Goal: Transaction & Acquisition: Download file/media

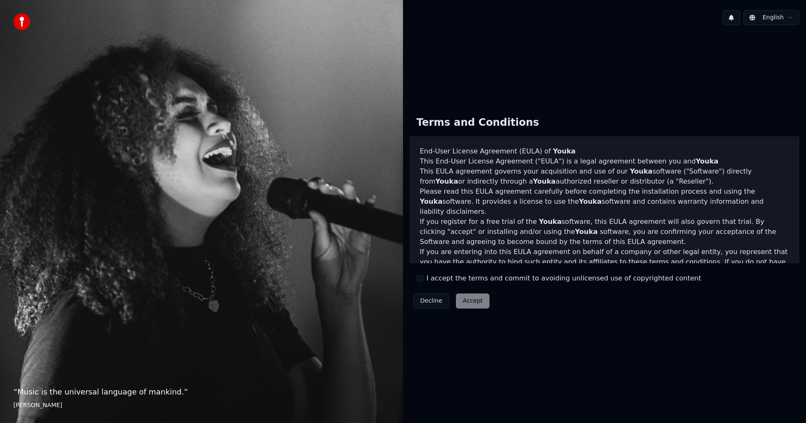
click at [423, 277] on button "I accept the terms and commit to avoiding unlicensed use of copyrighted content" at bounding box center [419, 278] width 7 height 7
click at [462, 301] on button "Accept" at bounding box center [473, 301] width 34 height 15
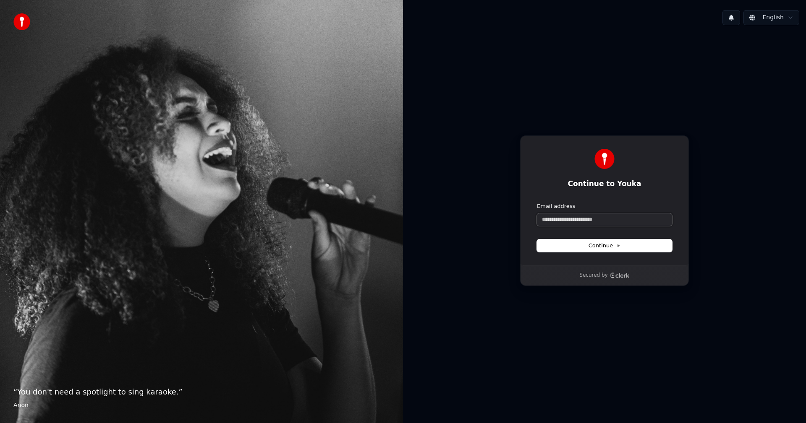
click at [584, 219] on input "Email address" at bounding box center [604, 220] width 135 height 13
click at [537, 203] on button "submit" at bounding box center [537, 203] width 0 height 0
type input "**********"
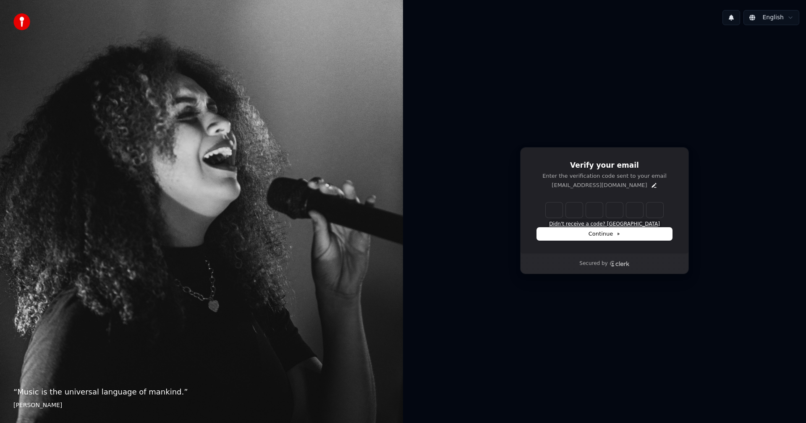
click at [603, 222] on button "Didn't receive a code? [GEOGRAPHIC_DATA]" at bounding box center [604, 224] width 111 height 7
click at [651, 186] on icon "Edit" at bounding box center [653, 185] width 5 height 5
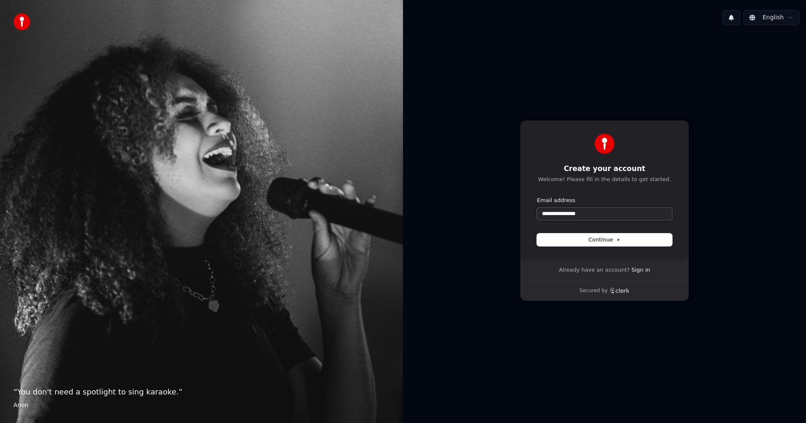
click at [554, 215] on input "**********" at bounding box center [604, 214] width 135 height 13
click at [607, 243] on span "Continue" at bounding box center [604, 240] width 32 height 8
type input "**********"
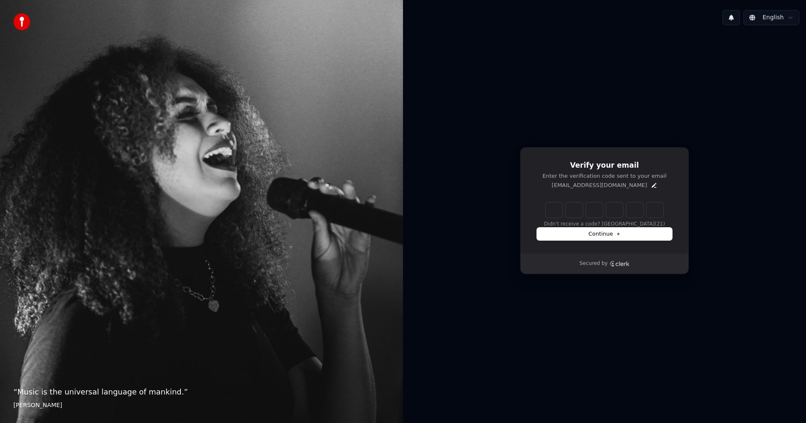
click at [554, 211] on input "Enter verification code" at bounding box center [603, 210] width 117 height 15
type input "******"
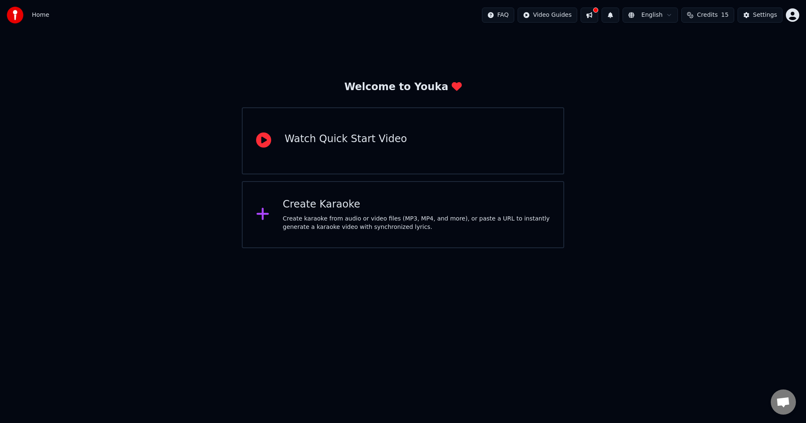
click at [485, 248] on html "Home FAQ Video Guides English Credits 15 Settings Welcome to Youka Watch Quick …" at bounding box center [403, 124] width 806 height 248
click at [405, 222] on div "Create karaoke from audio or video files (MP3, MP4, and more), or paste a URL t…" at bounding box center [416, 223] width 267 height 17
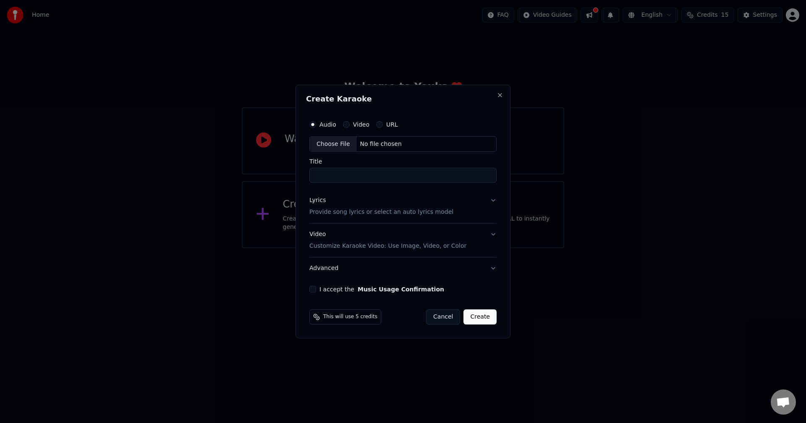
click at [349, 120] on div "Audio Video URL" at bounding box center [402, 124] width 187 height 17
click at [348, 126] on div "Video" at bounding box center [356, 124] width 26 height 7
click at [345, 125] on button "Video" at bounding box center [346, 124] width 7 height 7
click at [339, 145] on div "Choose File" at bounding box center [333, 144] width 47 height 15
click at [329, 144] on div "Choose File" at bounding box center [333, 144] width 47 height 15
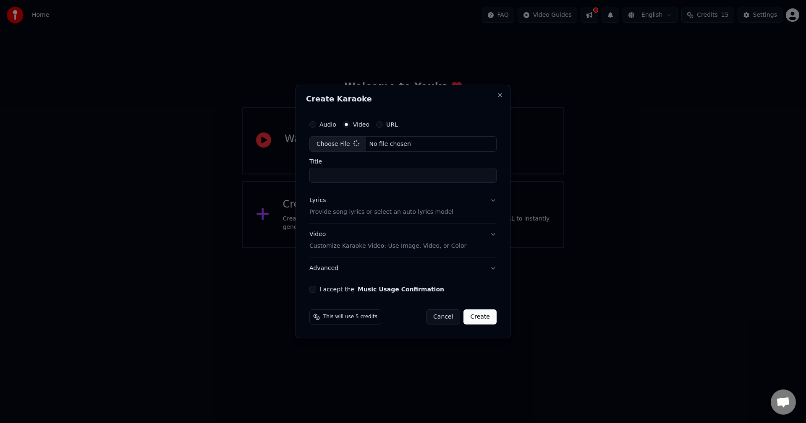
type input "**********"
click at [315, 290] on button "I accept the Music Usage Confirmation" at bounding box center [312, 289] width 7 height 7
click at [495, 203] on button "Lyrics Provide song lyrics or select an auto lyrics model" at bounding box center [402, 207] width 187 height 34
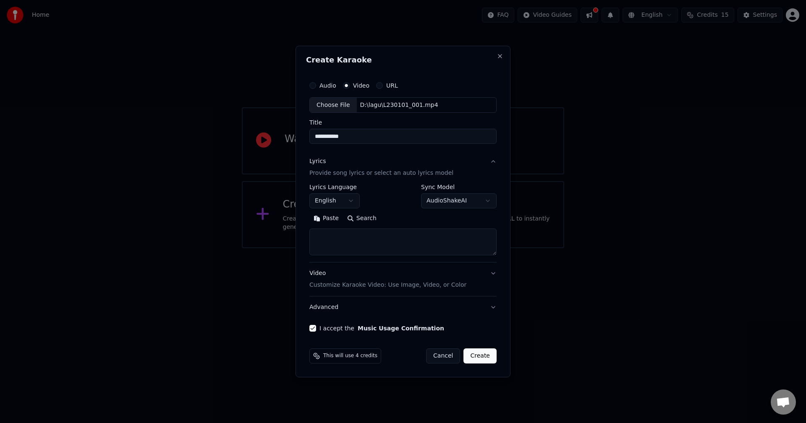
click at [479, 359] on button "Create" at bounding box center [479, 356] width 33 height 15
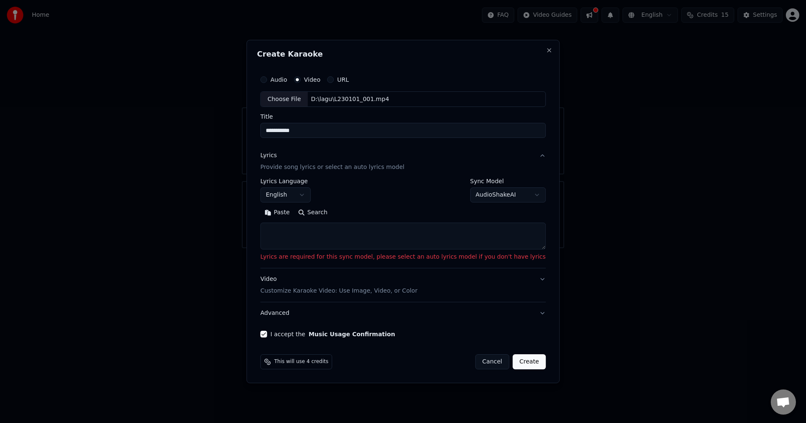
click at [372, 237] on textarea at bounding box center [402, 236] width 285 height 27
click at [509, 195] on body "**********" at bounding box center [403, 124] width 806 height 248
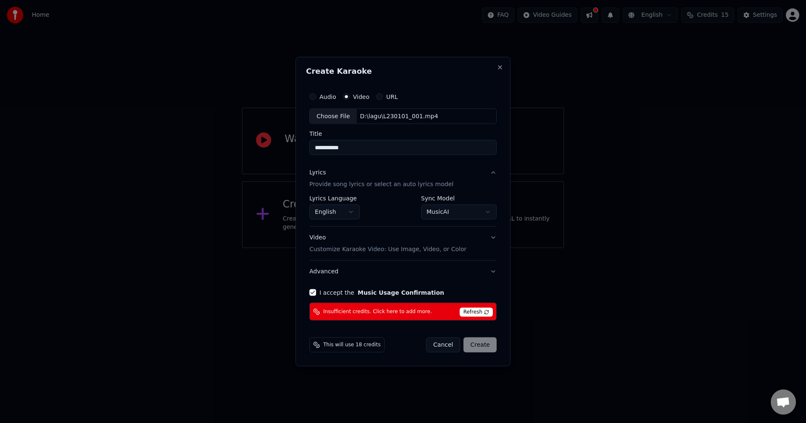
click at [476, 312] on span "Refresh" at bounding box center [475, 312] width 33 height 9
click at [461, 213] on body "**********" at bounding box center [403, 124] width 806 height 248
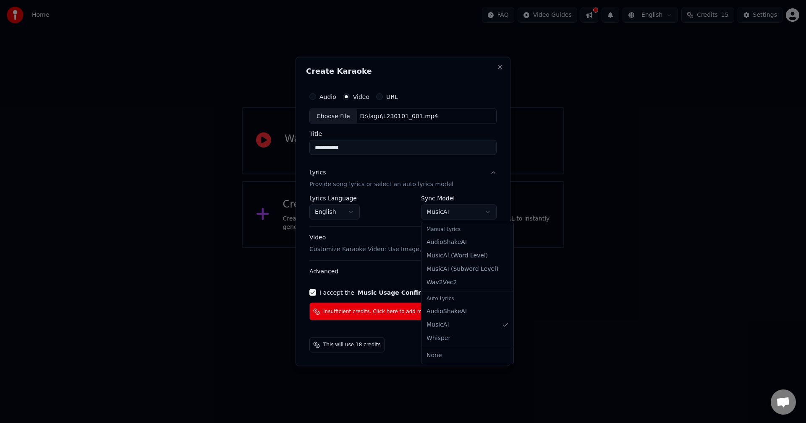
select select "**********"
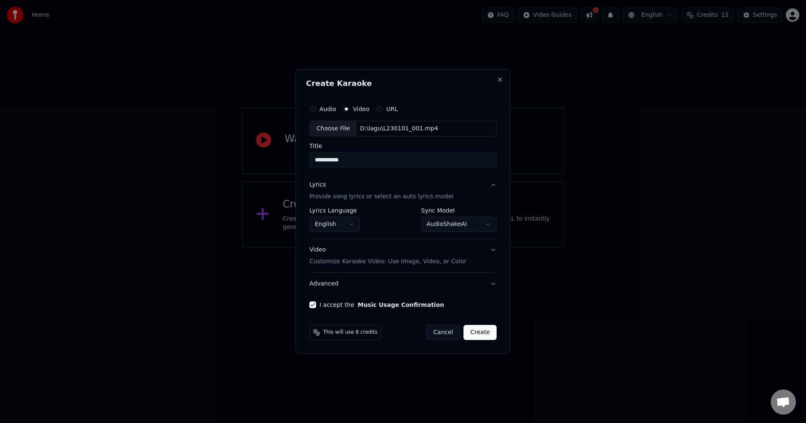
click at [487, 336] on button "Create" at bounding box center [479, 332] width 33 height 15
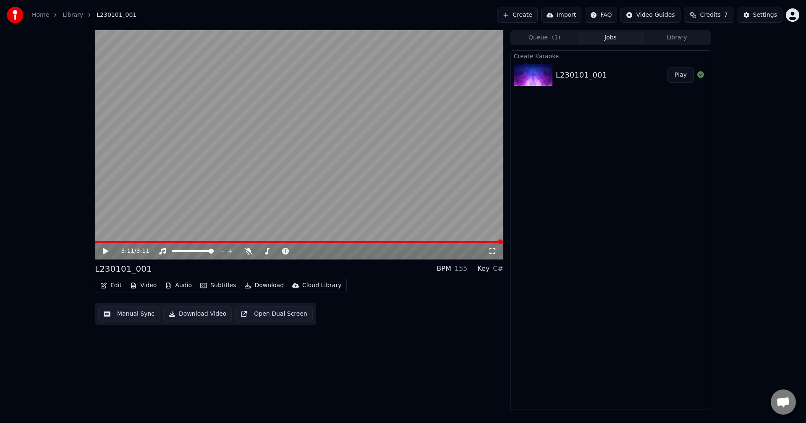
click at [115, 286] on button "Edit" at bounding box center [111, 286] width 28 height 12
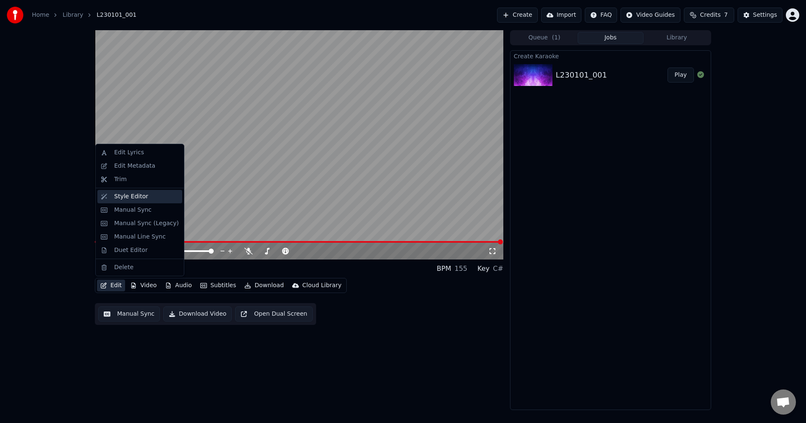
click at [125, 198] on div "Style Editor" at bounding box center [131, 197] width 34 height 8
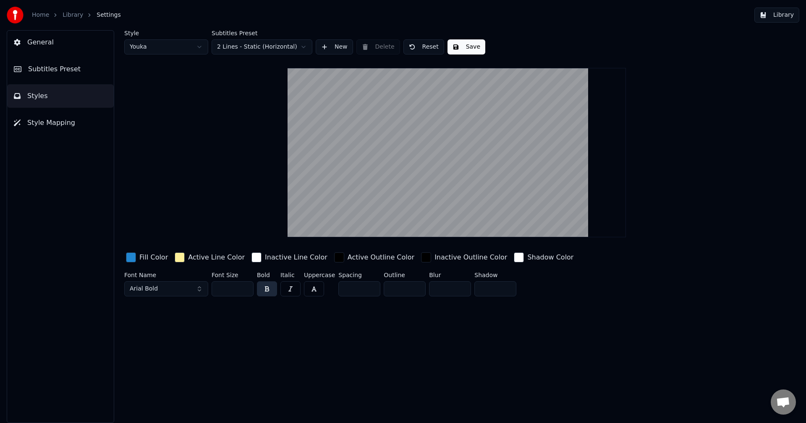
drag, startPoint x: 480, startPoint y: 194, endPoint x: 481, endPoint y: 172, distance: 21.8
click at [481, 172] on video at bounding box center [456, 153] width 338 height 170
click at [41, 119] on span "Style Mapping" at bounding box center [51, 123] width 48 height 10
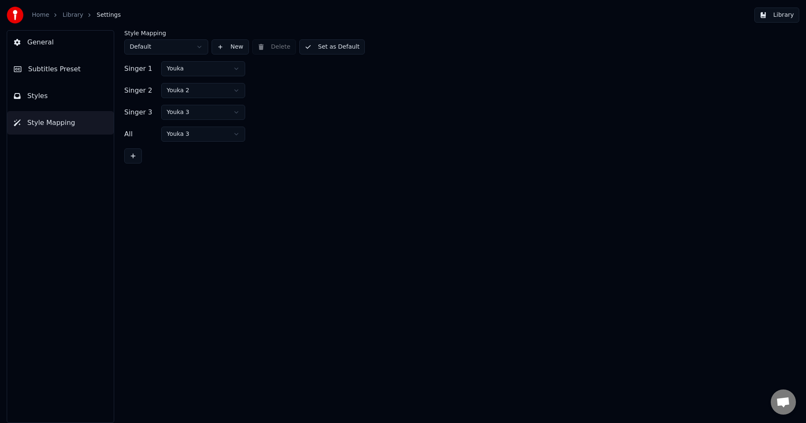
click at [42, 112] on button "Style Mapping" at bounding box center [60, 122] width 107 height 23
click at [43, 97] on span "Styles" at bounding box center [37, 96] width 21 height 10
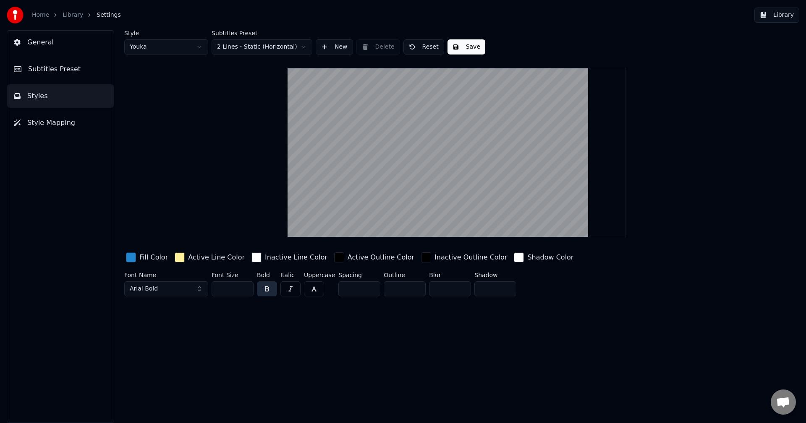
click at [46, 73] on span "Subtitles Preset" at bounding box center [54, 69] width 52 height 10
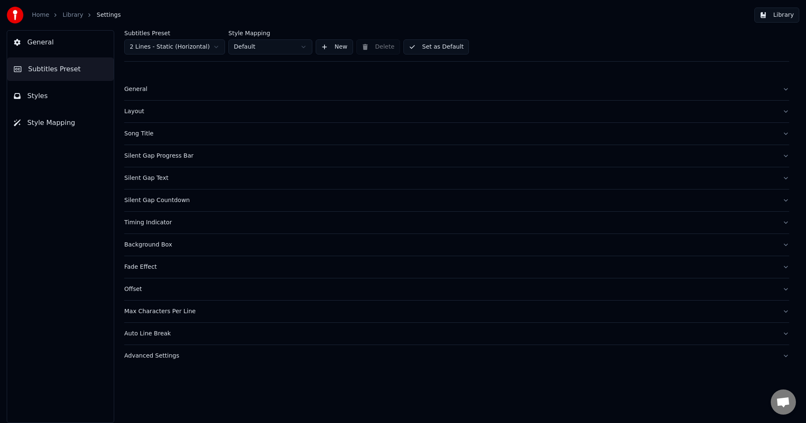
click at [141, 108] on div "Layout" at bounding box center [449, 111] width 651 height 8
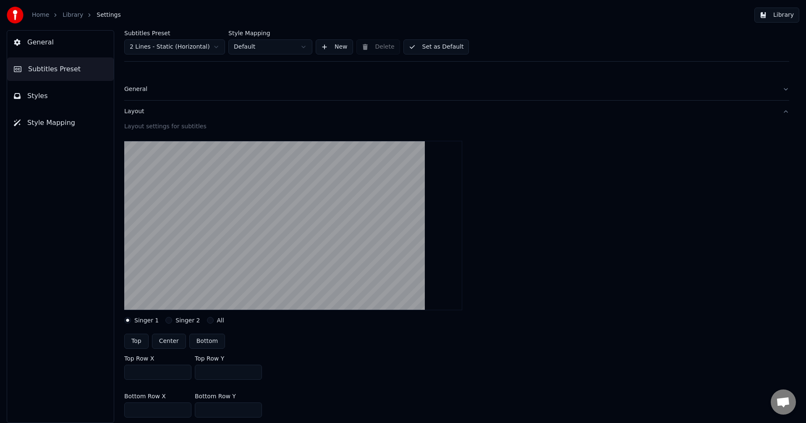
drag, startPoint x: 261, startPoint y: 264, endPoint x: 256, endPoint y: 224, distance: 40.1
click at [256, 224] on video at bounding box center [293, 226] width 338 height 170
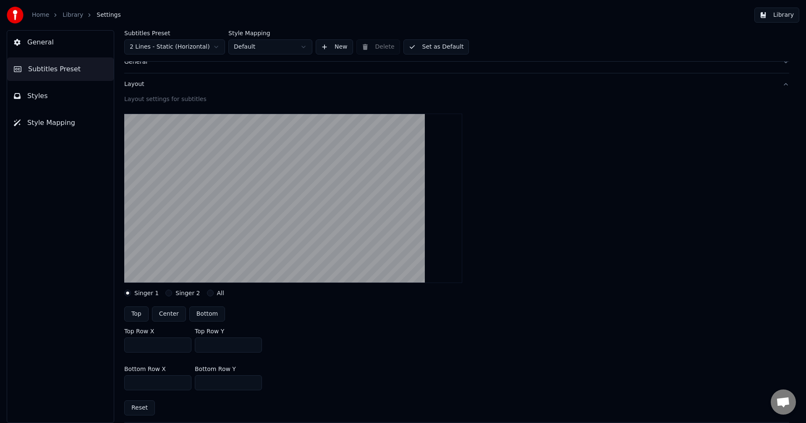
scroll to position [84, 0]
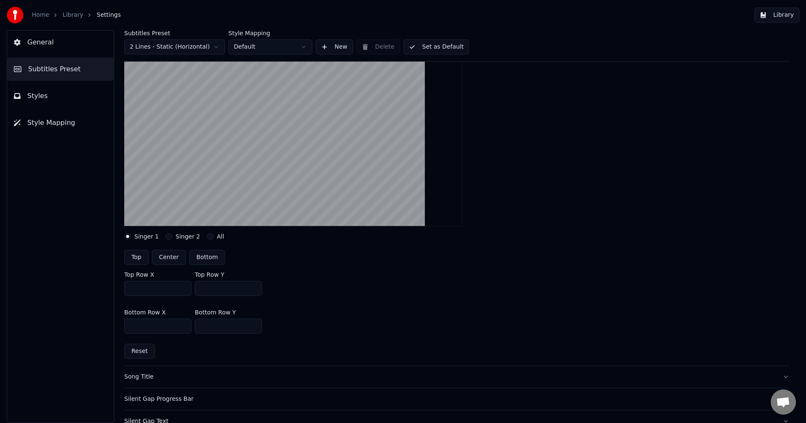
click at [135, 258] on button "Top" at bounding box center [136, 257] width 24 height 15
type input "***"
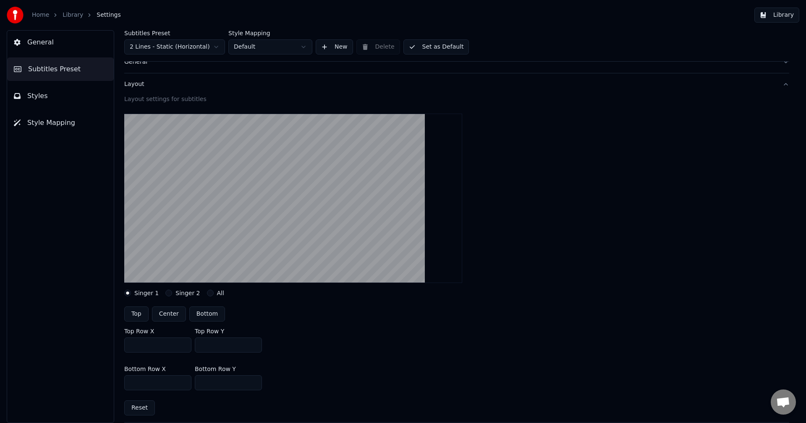
scroll to position [0, 0]
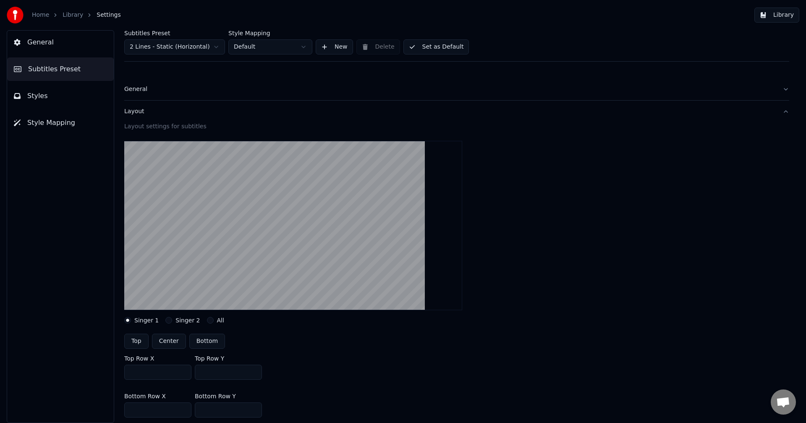
click at [64, 14] on link "Library" at bounding box center [73, 15] width 21 height 8
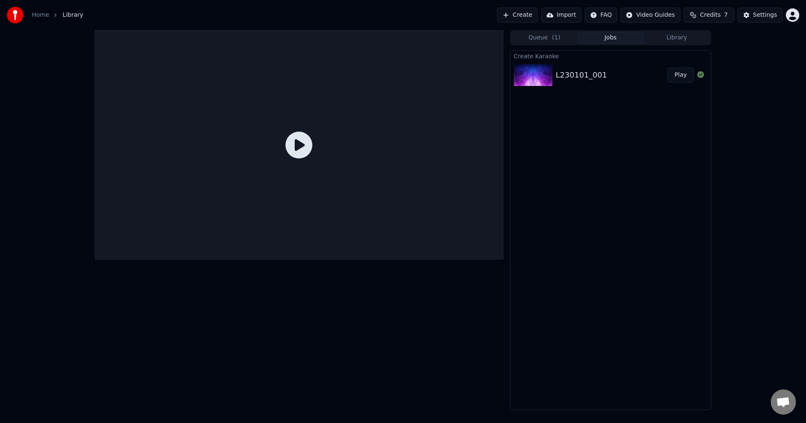
click at [41, 14] on link "Home" at bounding box center [40, 15] width 17 height 8
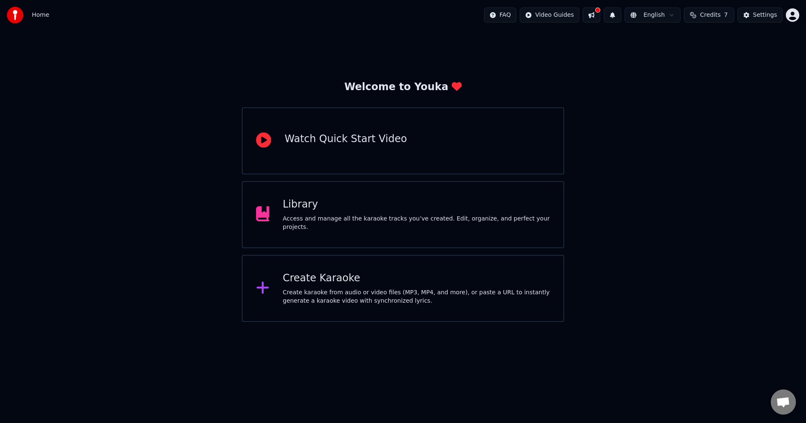
click at [345, 232] on div "Library Access and manage all the karaoke tracks you’ve created. Edit, organize…" at bounding box center [403, 214] width 322 height 67
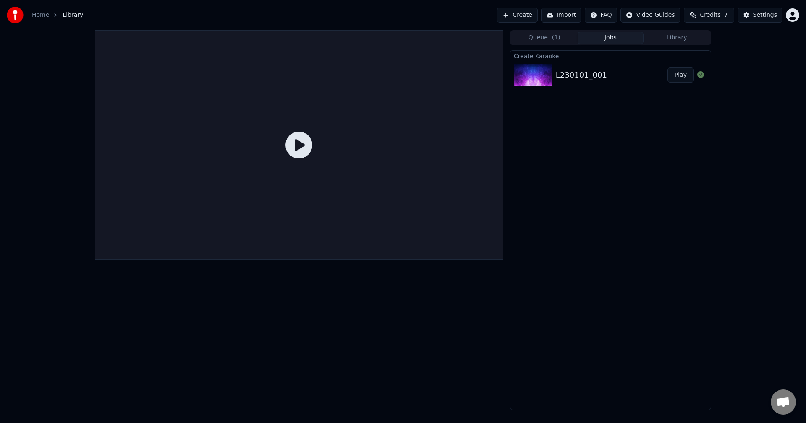
click at [300, 145] on icon at bounding box center [298, 145] width 27 height 27
click at [297, 154] on icon at bounding box center [298, 145] width 27 height 27
click at [34, 16] on link "Home" at bounding box center [40, 15] width 17 height 8
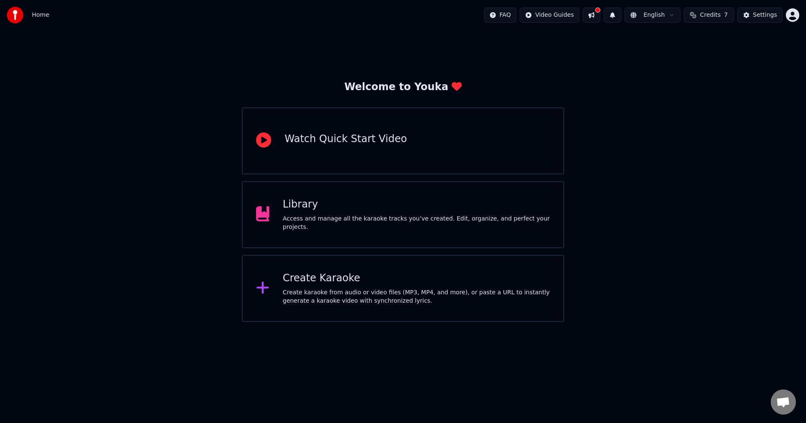
click at [383, 203] on div "Library" at bounding box center [416, 204] width 267 height 13
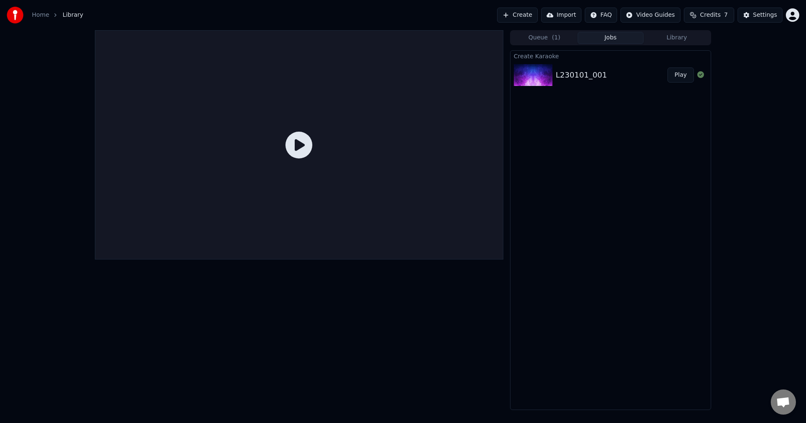
click at [577, 76] on div "L230101_001" at bounding box center [581, 75] width 51 height 12
click at [681, 73] on button "Play" at bounding box center [680, 75] width 26 height 15
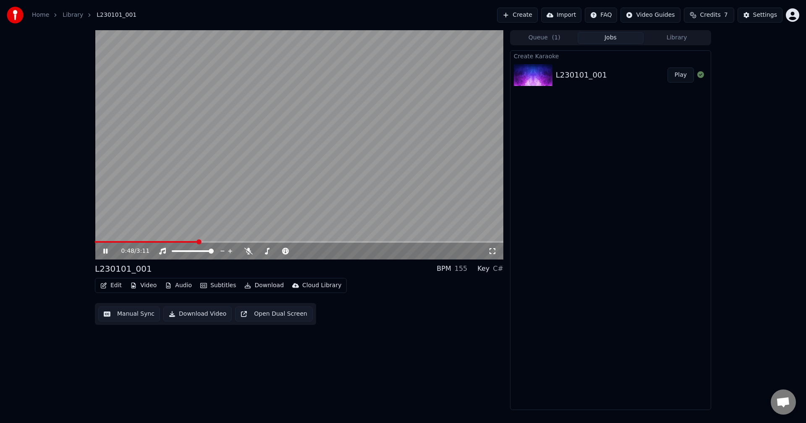
click at [112, 315] on button "Manual Sync" at bounding box center [129, 314] width 62 height 15
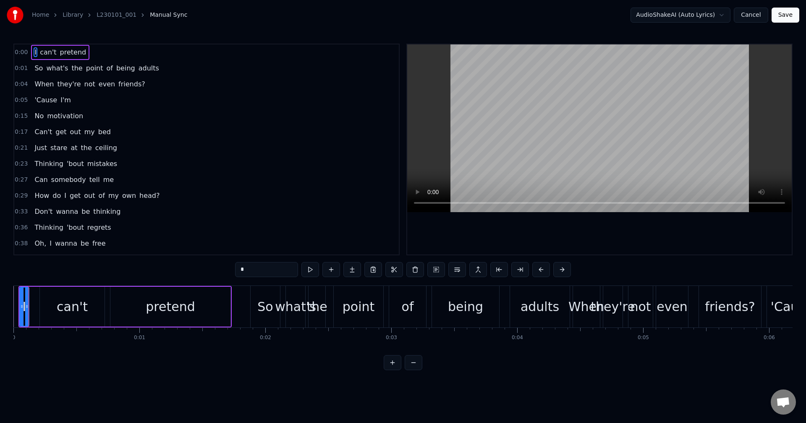
click at [311, 271] on button at bounding box center [310, 269] width 18 height 15
click at [73, 68] on span "the" at bounding box center [76, 68] width 13 height 10
type input "***"
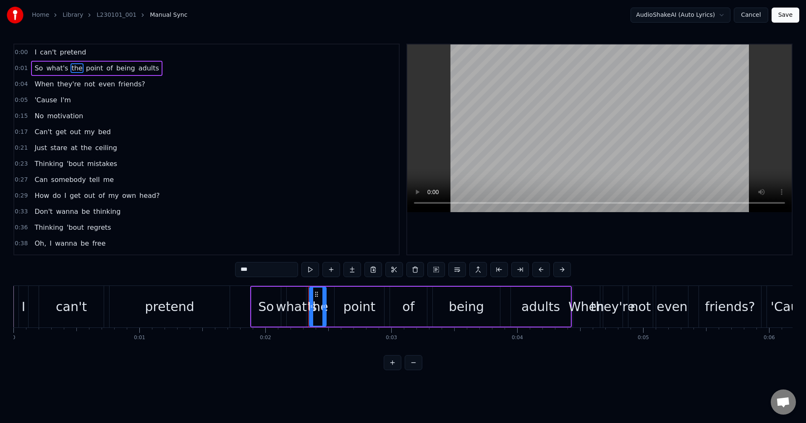
click at [75, 89] on div "When they're not even friends?" at bounding box center [89, 84] width 117 height 15
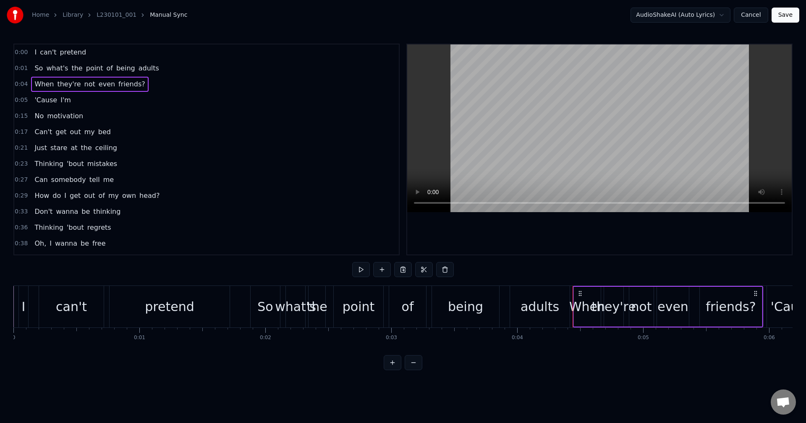
click at [72, 106] on div "0:05 'Cause I'm" at bounding box center [206, 100] width 384 height 16
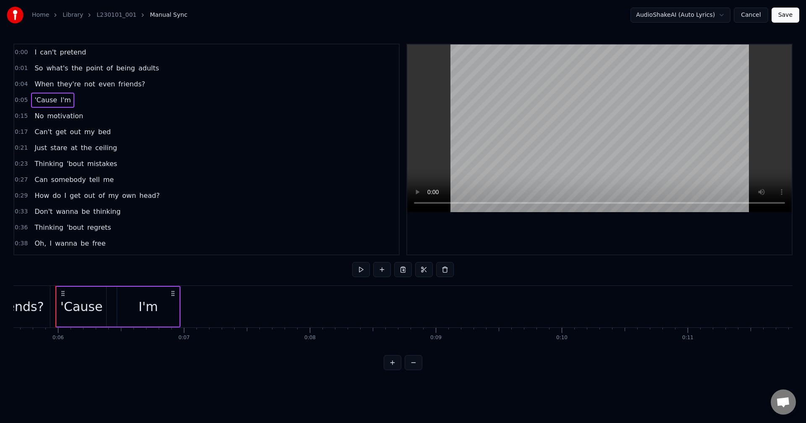
click at [69, 115] on span "motivation" at bounding box center [65, 116] width 38 height 10
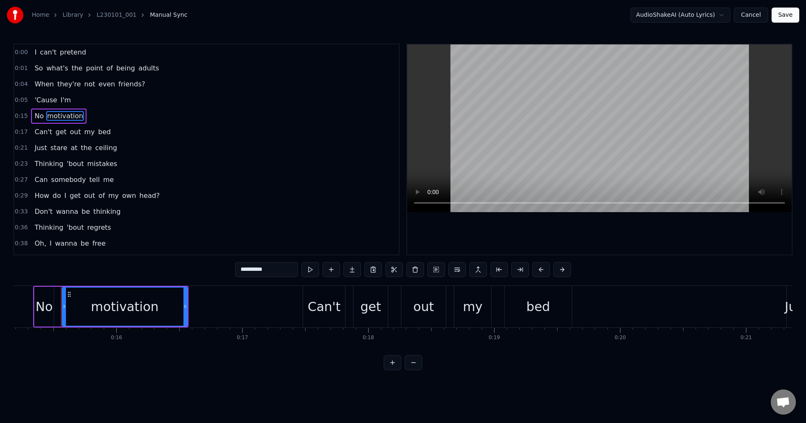
scroll to position [0, 1917]
click at [69, 133] on span "out" at bounding box center [75, 132] width 13 height 10
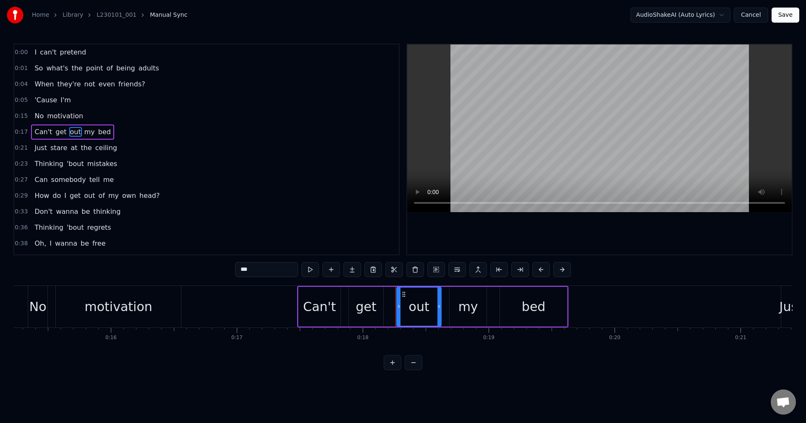
click at [39, 130] on span "Can't" at bounding box center [43, 132] width 19 height 10
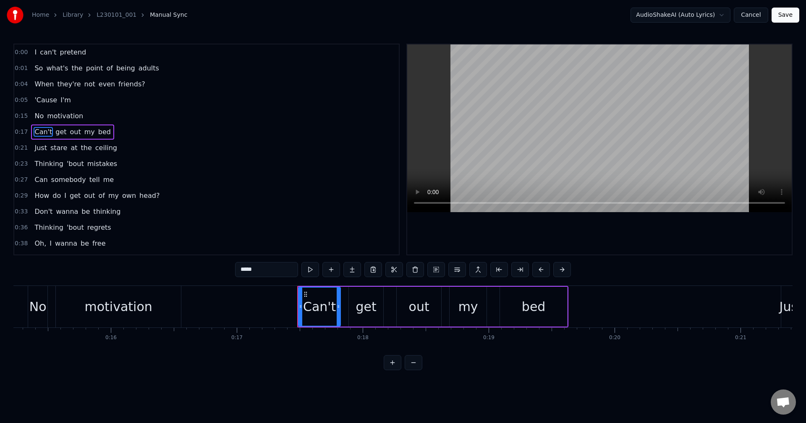
click at [39, 149] on span "Just" at bounding box center [41, 148] width 14 height 10
type input "****"
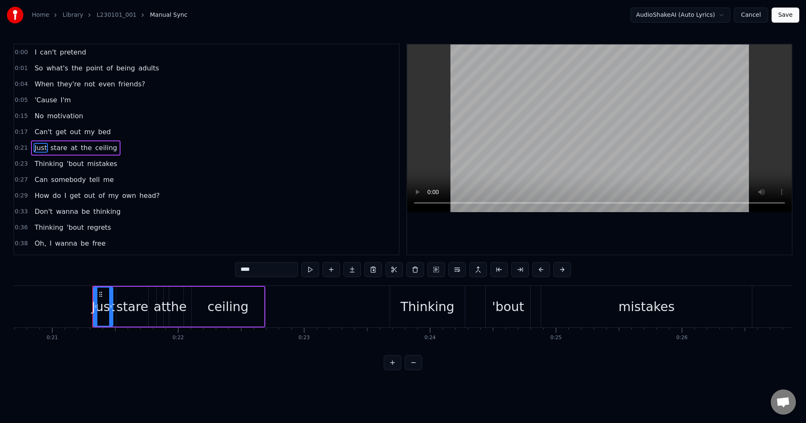
scroll to position [0, 2642]
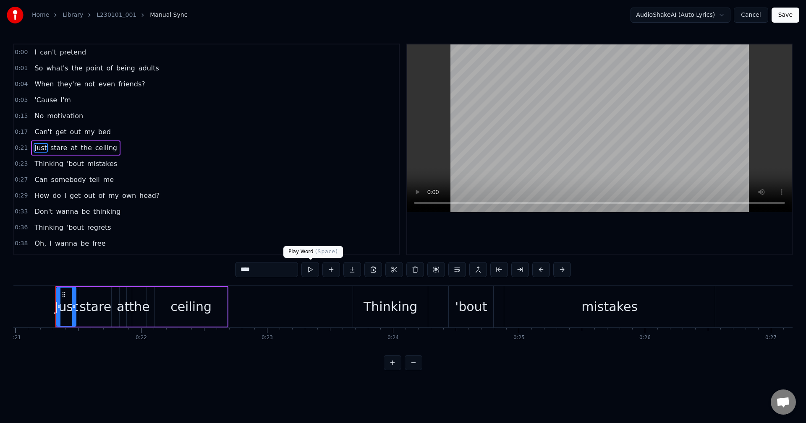
click at [310, 270] on button at bounding box center [310, 269] width 18 height 15
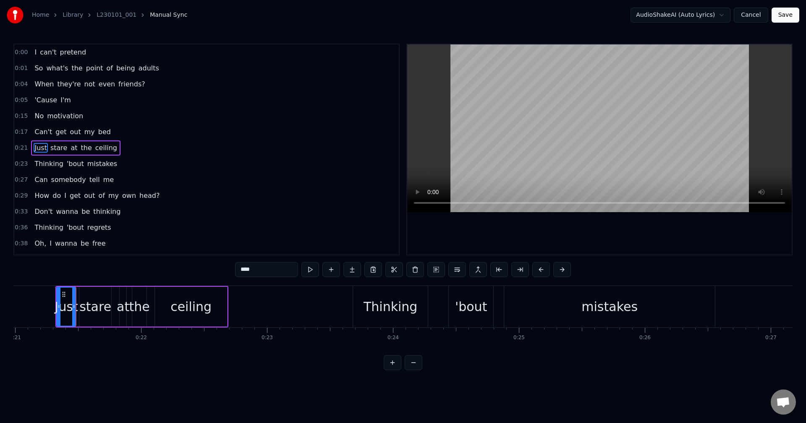
click at [308, 269] on button at bounding box center [310, 269] width 18 height 15
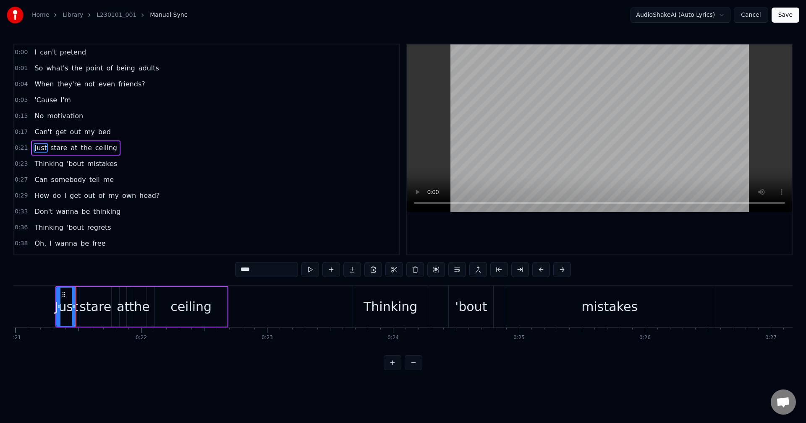
click at [308, 269] on button at bounding box center [310, 269] width 18 height 15
click at [78, 160] on div "Thinking 'bout mistakes" at bounding box center [75, 164] width 89 height 15
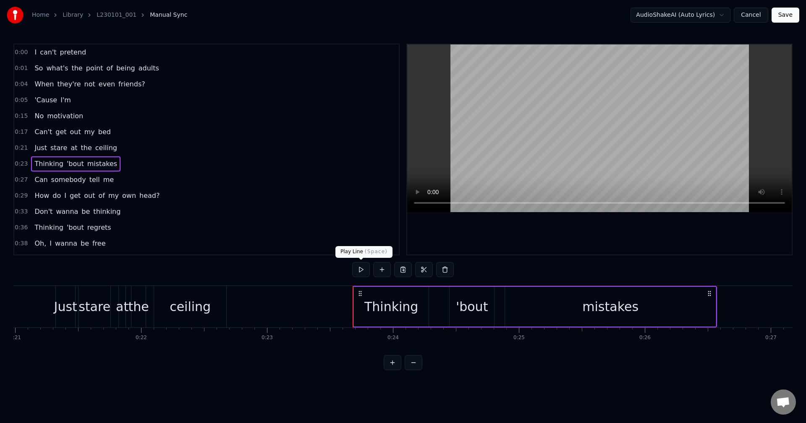
click at [363, 269] on button at bounding box center [361, 269] width 18 height 15
click at [72, 294] on div "Just" at bounding box center [65, 307] width 19 height 42
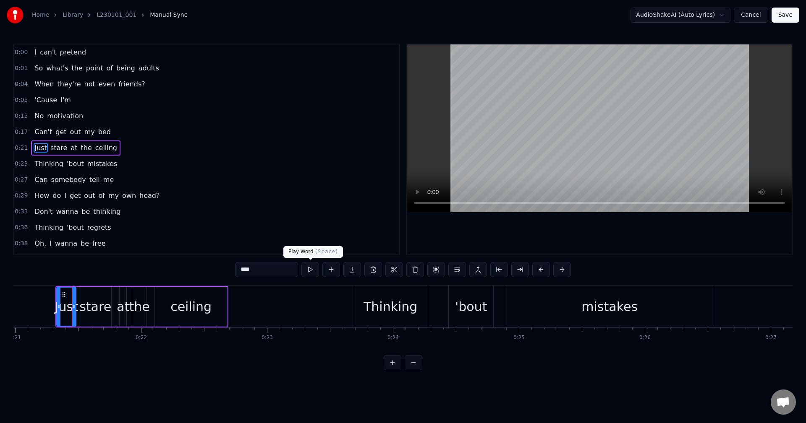
click at [311, 270] on button at bounding box center [310, 269] width 18 height 15
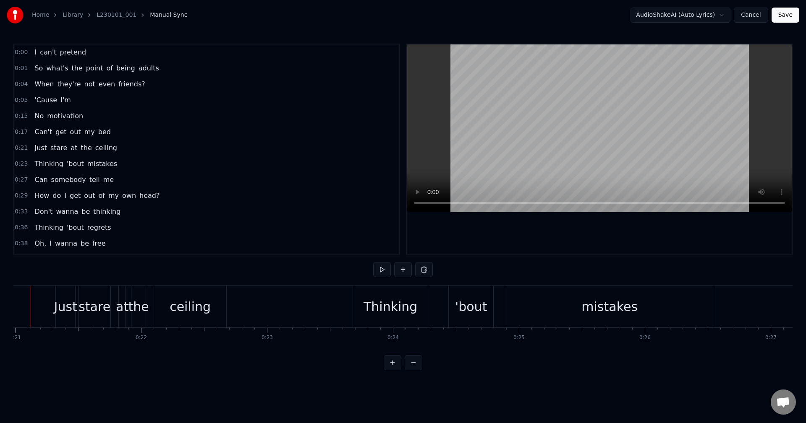
scroll to position [0, 2617]
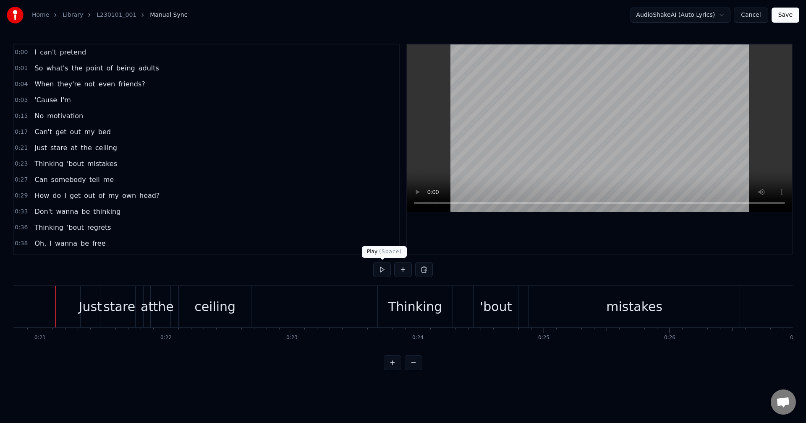
click at [380, 270] on button at bounding box center [382, 269] width 18 height 15
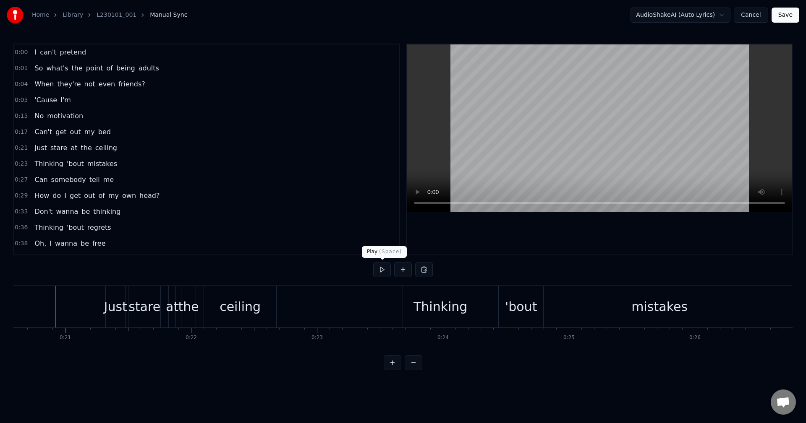
click at [382, 269] on button at bounding box center [382, 269] width 18 height 15
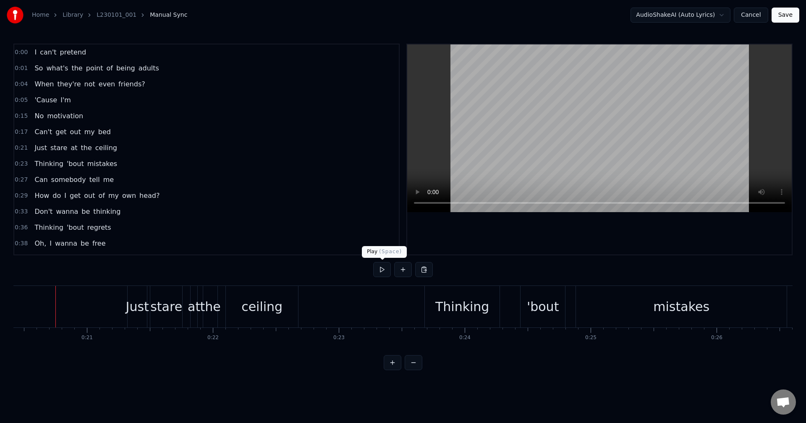
click at [382, 269] on button at bounding box center [382, 269] width 18 height 15
click at [377, 269] on button at bounding box center [382, 269] width 18 height 15
click at [383, 268] on button at bounding box center [382, 269] width 18 height 15
click at [378, 266] on button at bounding box center [382, 269] width 18 height 15
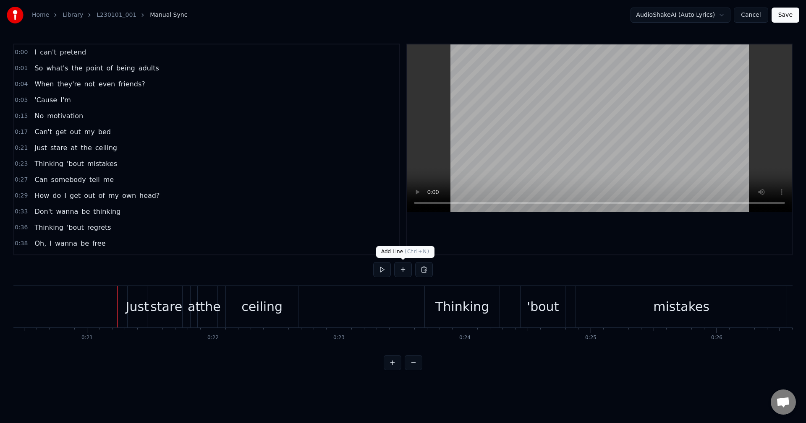
click at [382, 269] on button at bounding box center [382, 269] width 18 height 15
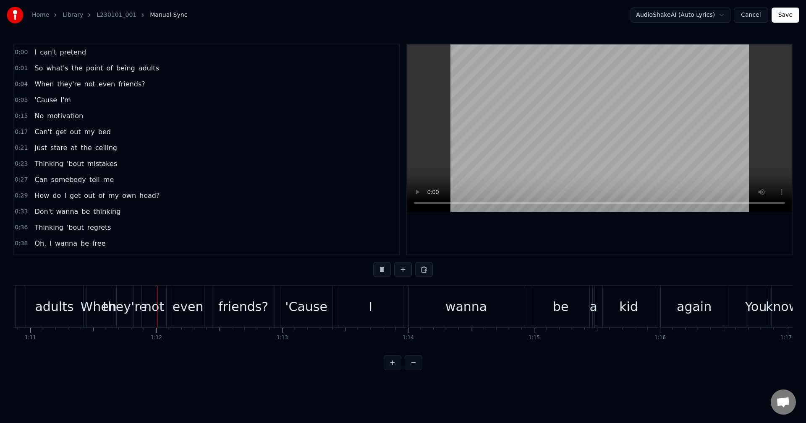
scroll to position [0, 8921]
click at [691, 14] on html "Home Library L230101_001 Manual Sync AudioShakeAI (Auto Lyrics) Cancel Save 0:0…" at bounding box center [403, 192] width 806 height 384
click at [746, 15] on button "Cancel" at bounding box center [750, 15] width 34 height 15
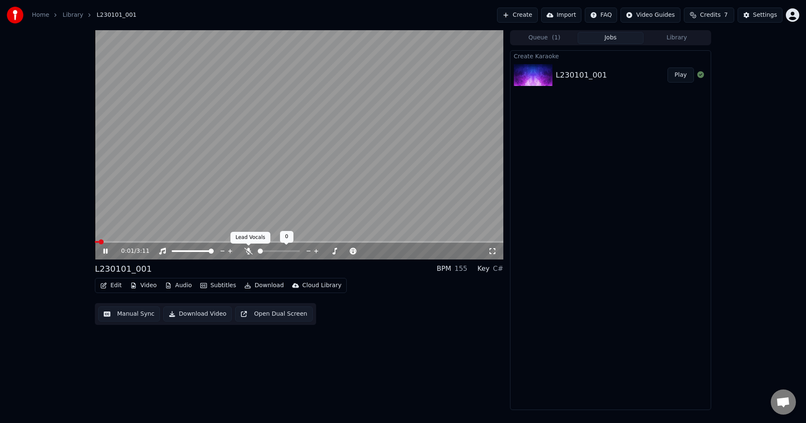
click at [248, 252] on icon at bounding box center [248, 251] width 8 height 7
click at [160, 243] on span at bounding box center [160, 242] width 5 height 5
click at [246, 248] on icon at bounding box center [248, 251] width 8 height 7
click at [245, 252] on icon at bounding box center [248, 251] width 8 height 7
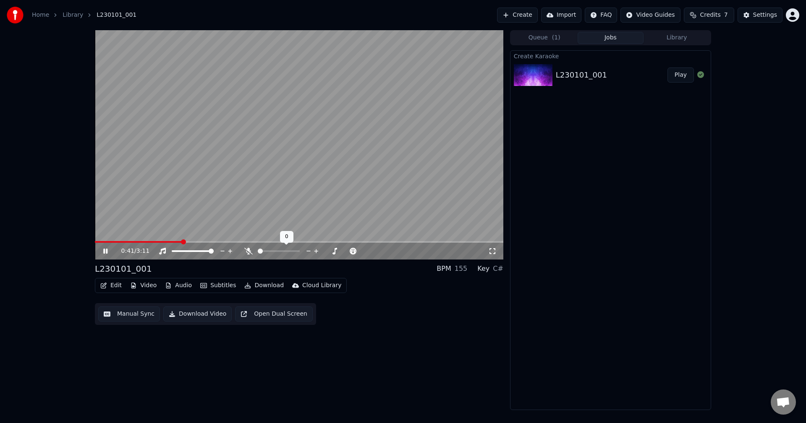
click at [245, 252] on icon at bounding box center [248, 251] width 8 height 7
click at [150, 282] on button "Video" at bounding box center [143, 286] width 33 height 12
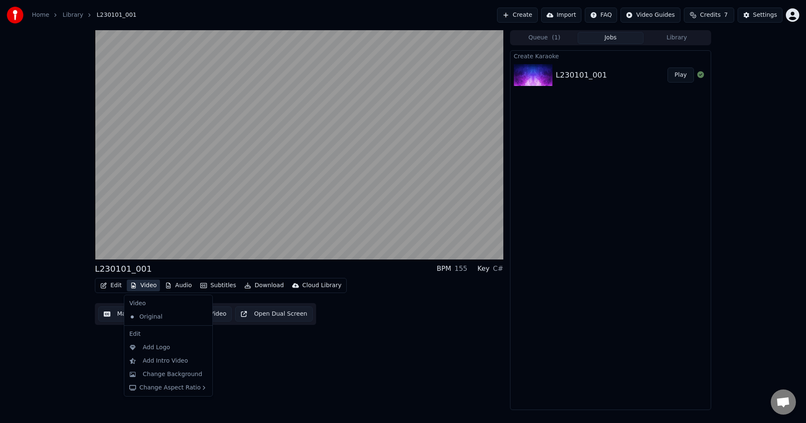
click at [201, 318] on icon at bounding box center [204, 317] width 6 height 7
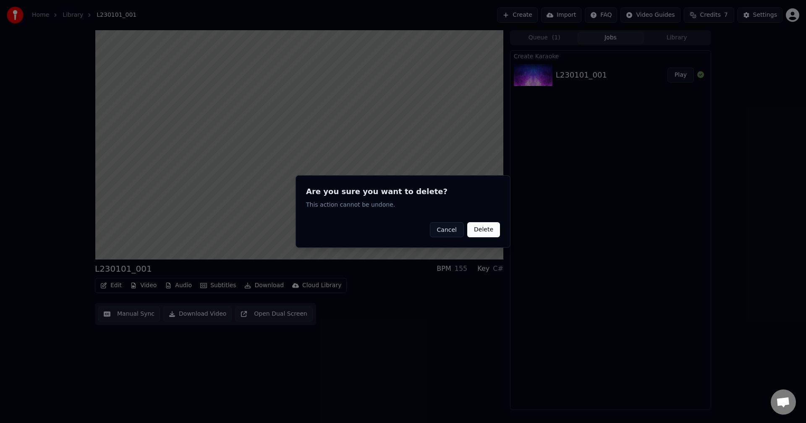
click at [492, 232] on button "Delete" at bounding box center [483, 229] width 33 height 15
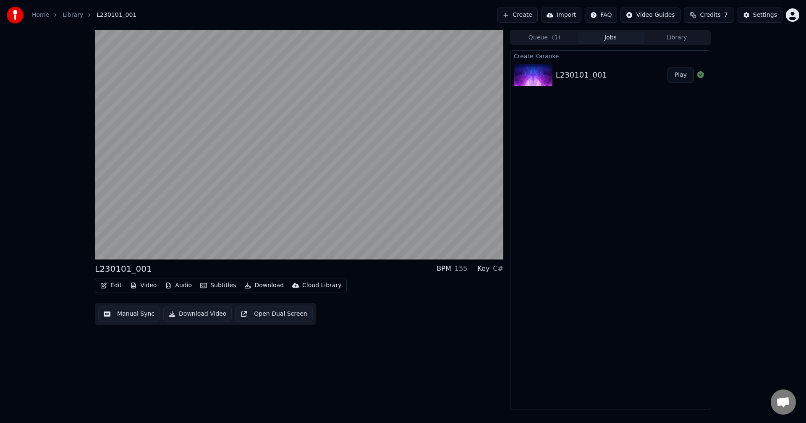
click at [546, 39] on button "Queue ( 1 )" at bounding box center [544, 38] width 66 height 12
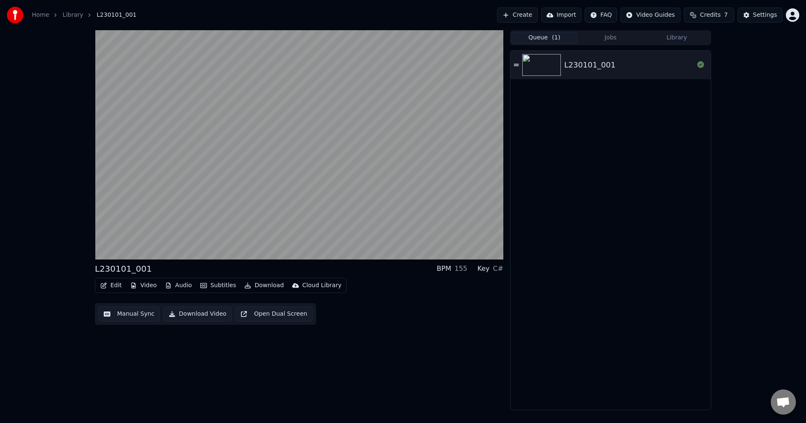
click at [518, 64] on icon at bounding box center [516, 65] width 5 height 6
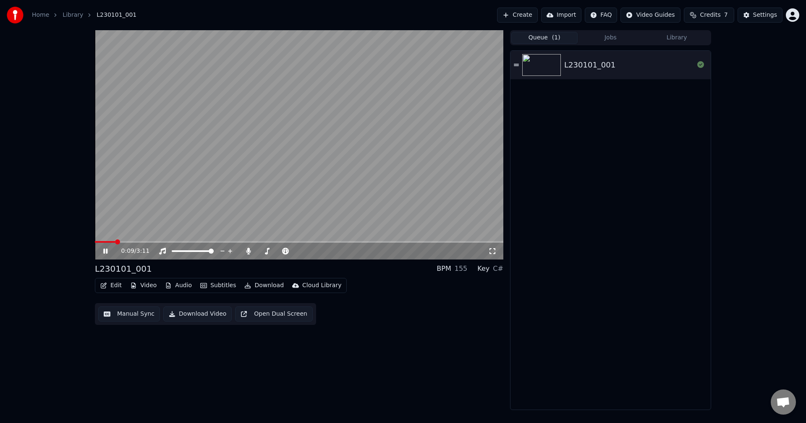
click at [352, 148] on video at bounding box center [299, 145] width 408 height 230
click at [555, 72] on img at bounding box center [541, 65] width 39 height 22
click at [95, 245] on span at bounding box center [97, 242] width 5 height 5
click at [331, 123] on video at bounding box center [299, 145] width 408 height 230
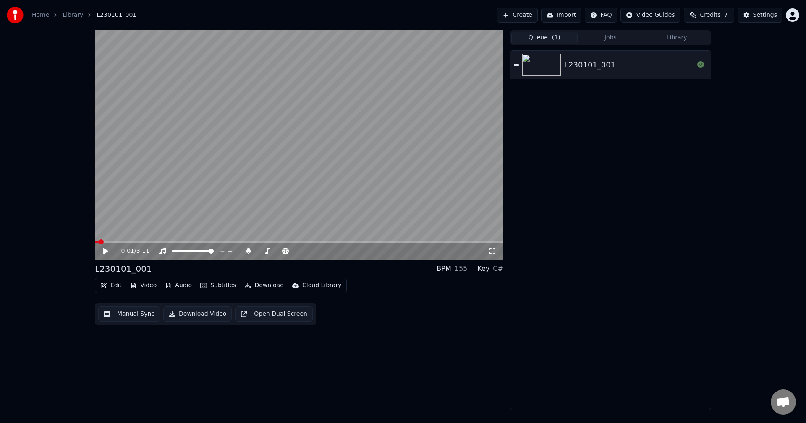
click at [532, 12] on button "Create" at bounding box center [517, 15] width 41 height 15
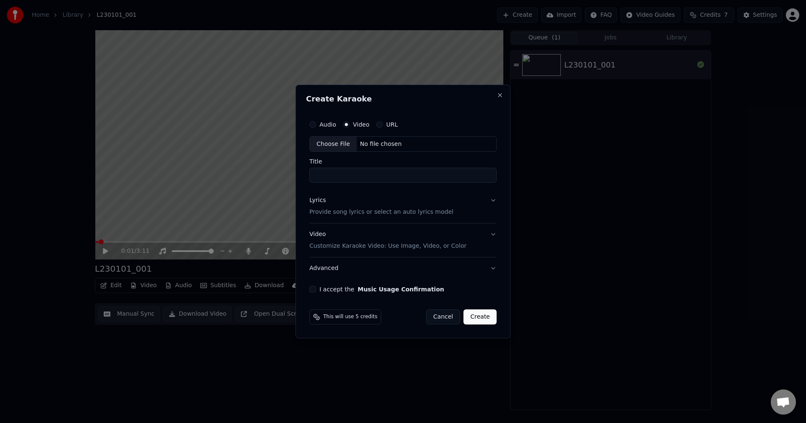
click at [386, 125] on label "URL" at bounding box center [392, 125] width 12 height 6
click at [383, 125] on button "URL" at bounding box center [379, 124] width 7 height 7
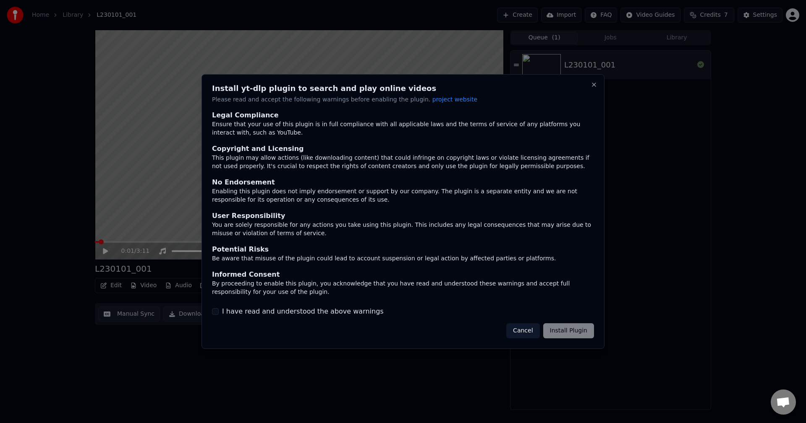
click at [222, 310] on label "I have read and understood the above warnings" at bounding box center [303, 312] width 162 height 10
click at [219, 310] on button "I have read and understood the above warnings" at bounding box center [215, 311] width 7 height 7
click at [568, 328] on button "Install Plugin" at bounding box center [568, 330] width 51 height 15
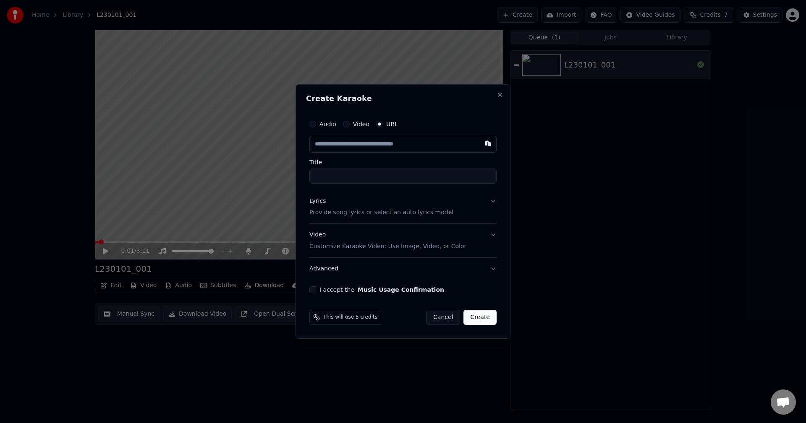
click at [347, 127] on button "Video" at bounding box center [346, 124] width 7 height 7
click at [333, 145] on div "Choose File" at bounding box center [333, 144] width 47 height 15
type input "**********"
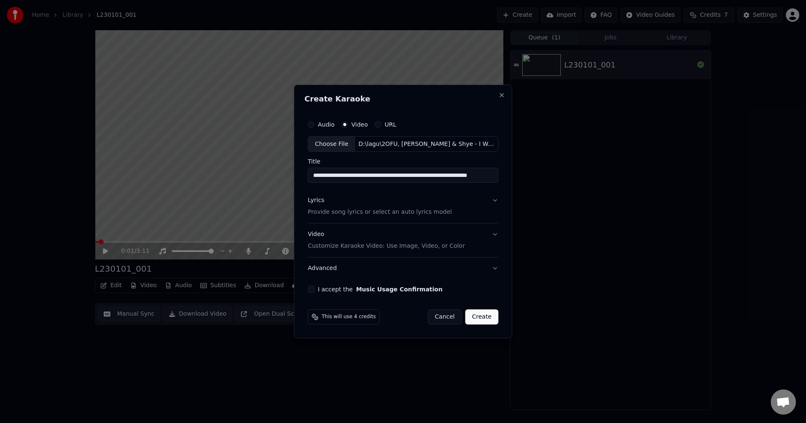
click at [314, 290] on button "I accept the Music Usage Confirmation" at bounding box center [311, 289] width 7 height 7
click at [493, 269] on button "Advanced" at bounding box center [403, 269] width 190 height 22
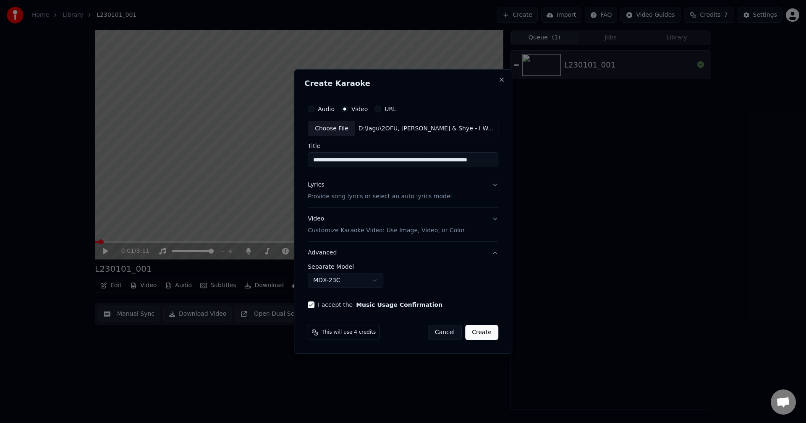
click at [490, 217] on button "Video Customize Karaoke Video: Use Image, Video, or Color" at bounding box center [403, 226] width 190 height 34
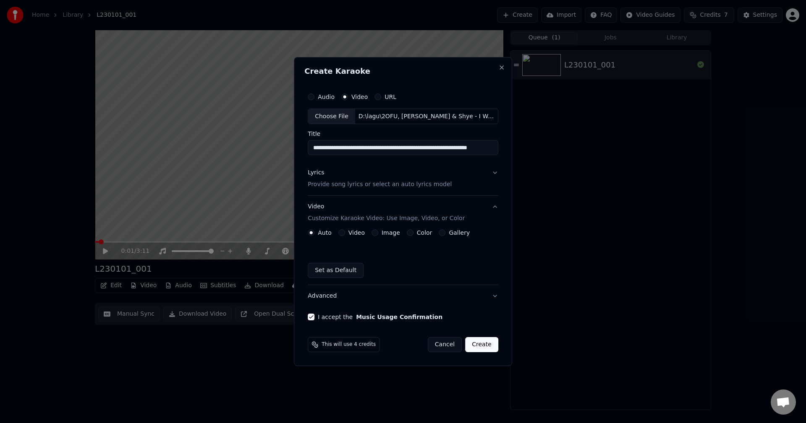
click at [493, 173] on button "Lyrics Provide song lyrics or select an auto lyrics model" at bounding box center [403, 179] width 190 height 34
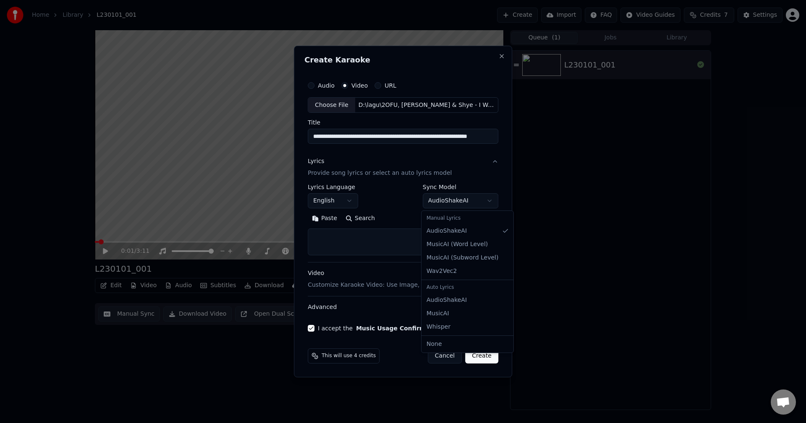
click at [449, 205] on body "**********" at bounding box center [403, 211] width 806 height 423
click at [342, 239] on textarea at bounding box center [403, 242] width 190 height 27
paste textarea "**********"
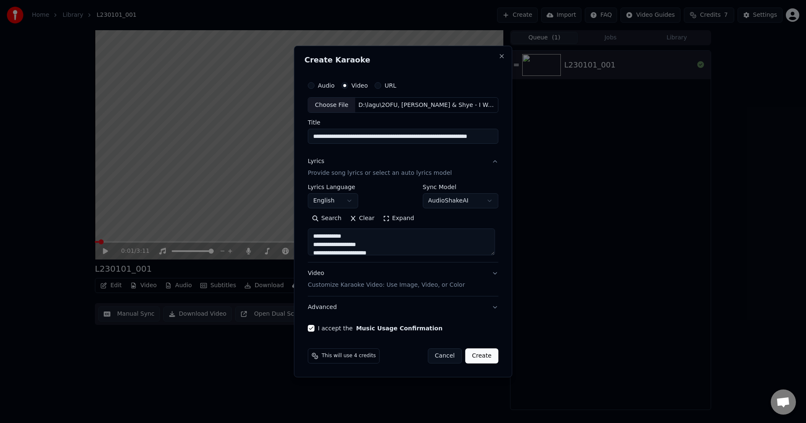
scroll to position [522, 0]
type textarea "**********"
click at [479, 355] on button "Create" at bounding box center [481, 356] width 33 height 15
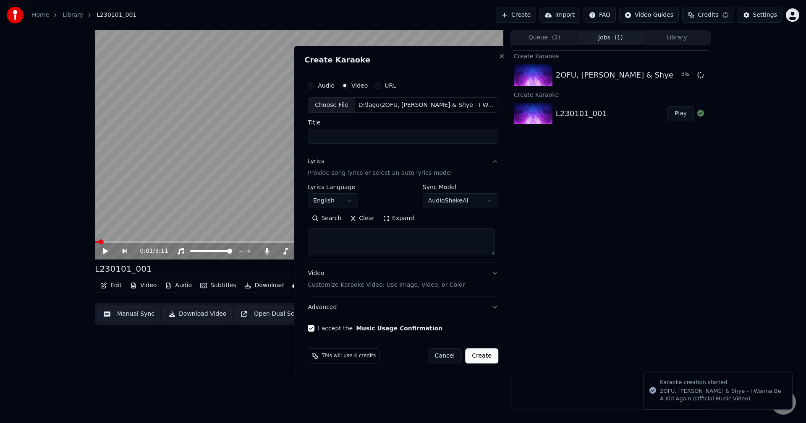
select select
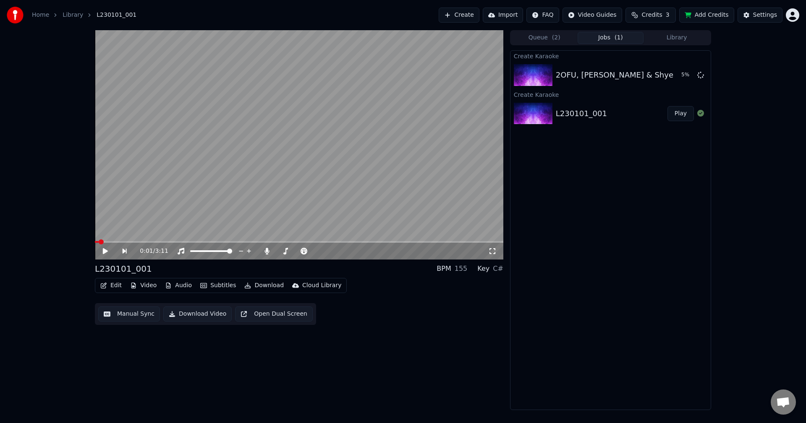
click at [720, 13] on button "Add Credits" at bounding box center [706, 15] width 55 height 15
click at [13, 211] on div "0:01 / 3:11 L230101_001 BPM 155 Key C# Edit Video Audio Subtitles Download Clou…" at bounding box center [403, 220] width 806 height 380
click at [673, 76] on button "Play" at bounding box center [680, 75] width 26 height 15
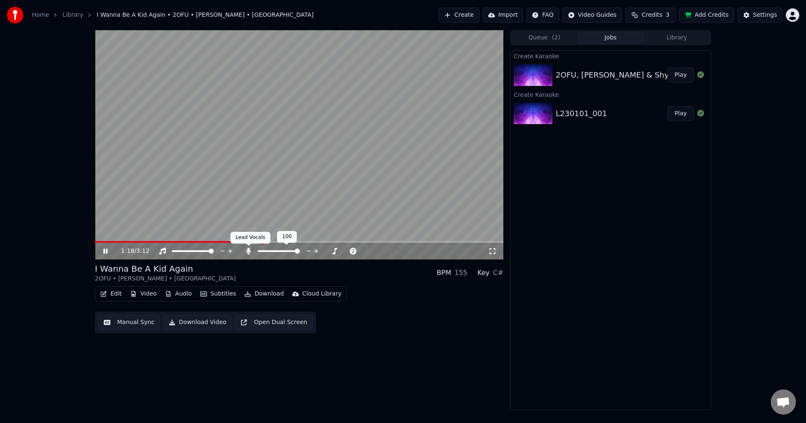
click at [248, 250] on icon at bounding box center [248, 251] width 5 height 7
click at [248, 250] on icon at bounding box center [248, 251] width 8 height 7
click at [248, 250] on icon at bounding box center [248, 251] width 5 height 7
click at [248, 250] on icon at bounding box center [248, 251] width 8 height 7
click at [681, 251] on div "Create Karaoke 2OFU, [PERSON_NAME] & Shye - I Wanna Be A Kid Again (Official Mu…" at bounding box center [610, 230] width 201 height 360
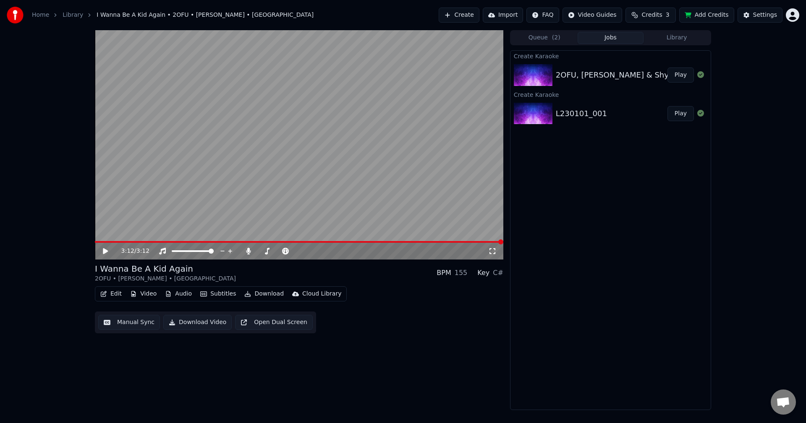
click at [109, 294] on button "Edit" at bounding box center [111, 294] width 28 height 12
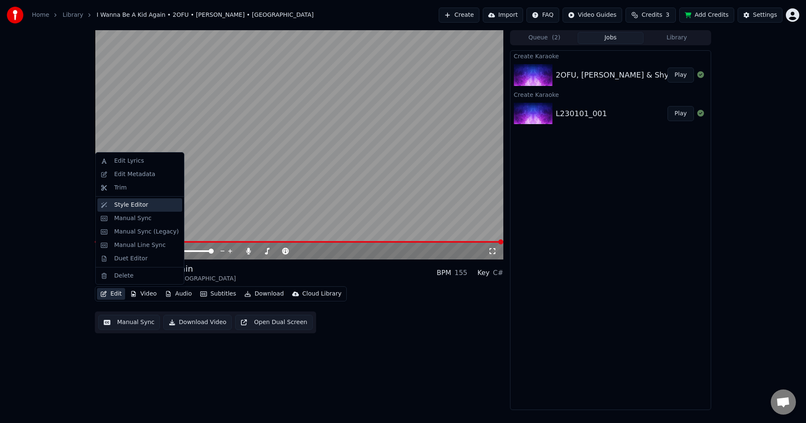
click at [123, 208] on div "Style Editor" at bounding box center [131, 205] width 34 height 8
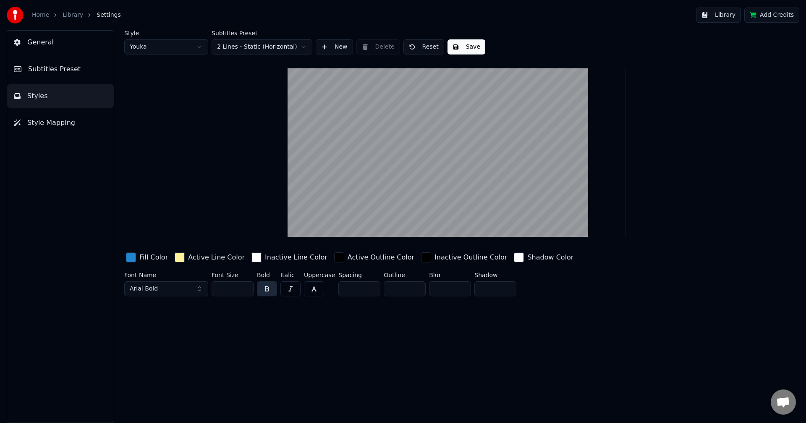
click at [55, 126] on span "Style Mapping" at bounding box center [51, 123] width 48 height 10
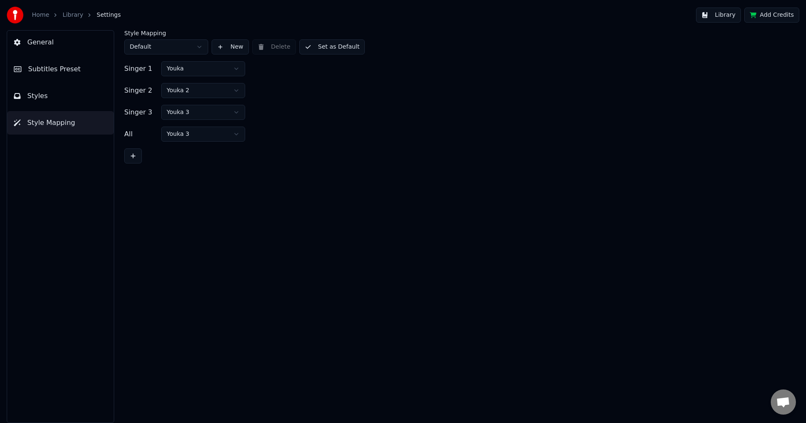
click at [61, 102] on button "Styles" at bounding box center [60, 95] width 107 height 23
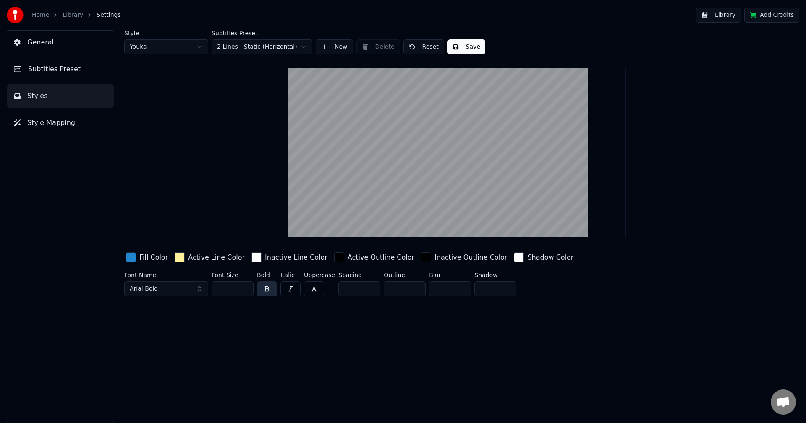
click at [68, 70] on span "Subtitles Preset" at bounding box center [54, 69] width 52 height 10
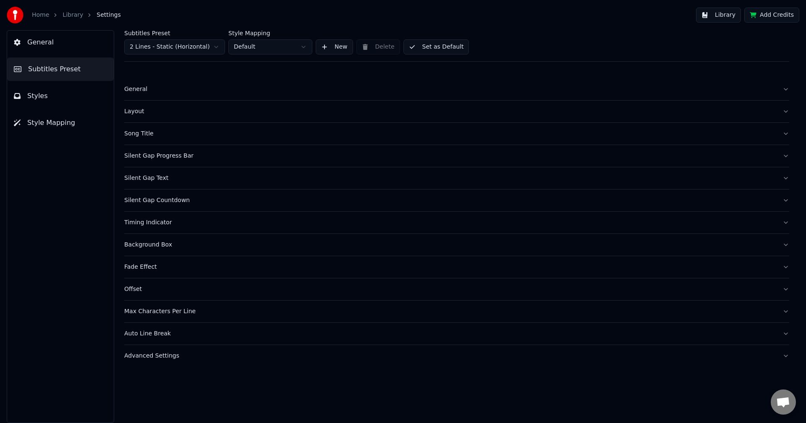
click at [133, 269] on div "Fade Effect" at bounding box center [449, 267] width 651 height 8
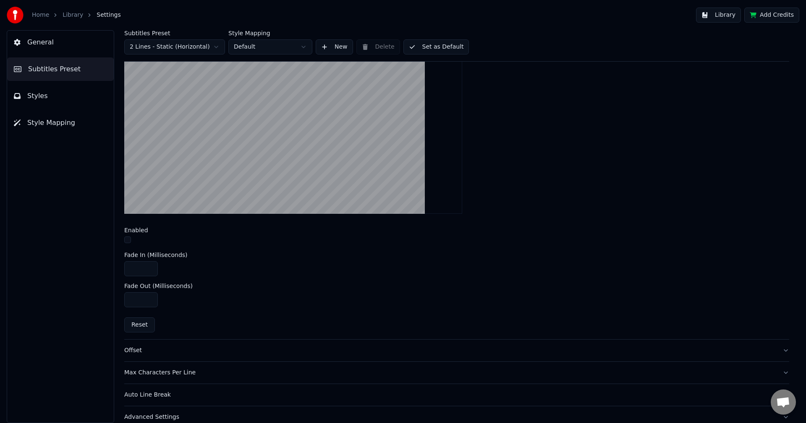
scroll to position [210, 0]
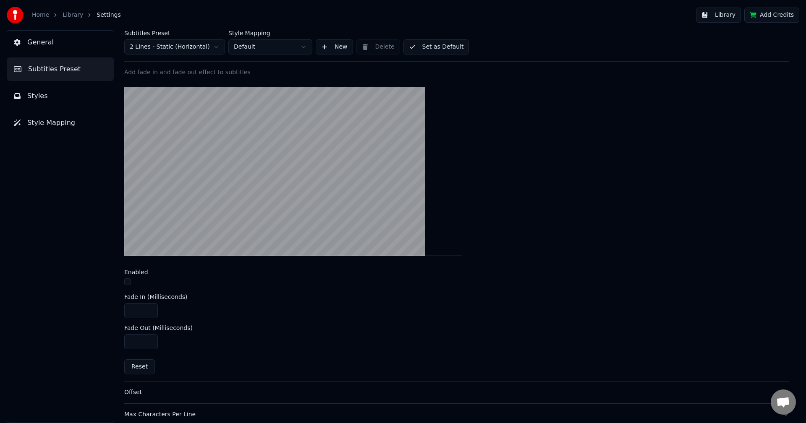
click at [127, 283] on button "button" at bounding box center [127, 282] width 7 height 7
click at [128, 281] on button "button" at bounding box center [127, 282] width 7 height 7
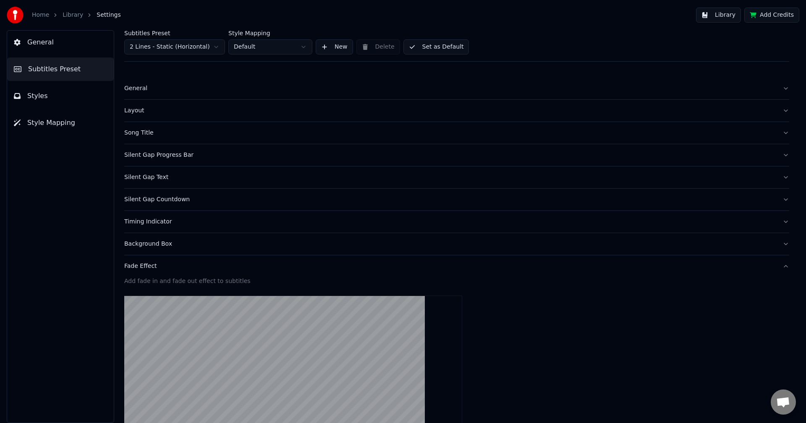
scroll to position [0, 0]
click at [144, 268] on div "Fade Effect" at bounding box center [449, 267] width 651 height 8
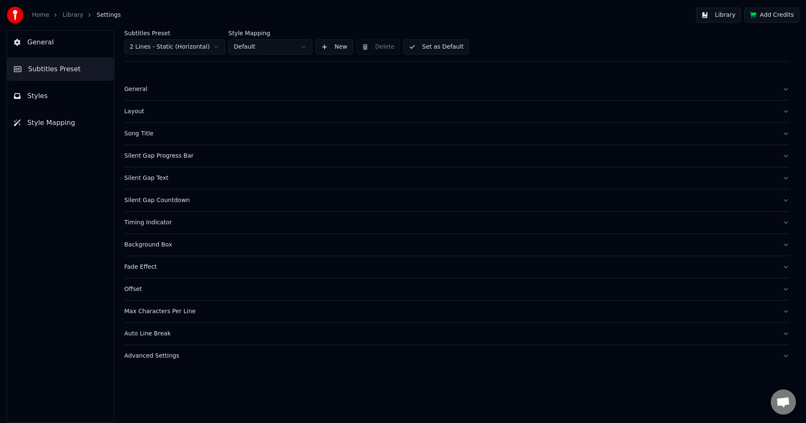
click at [148, 226] on div "Timing Indicator" at bounding box center [449, 223] width 651 height 8
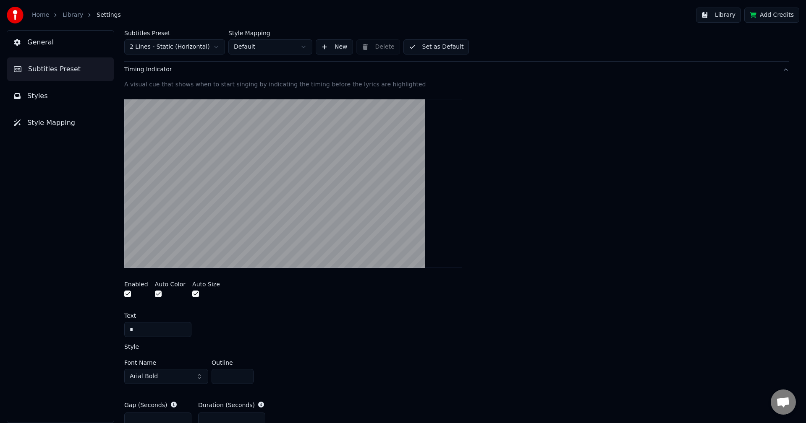
scroll to position [168, 0]
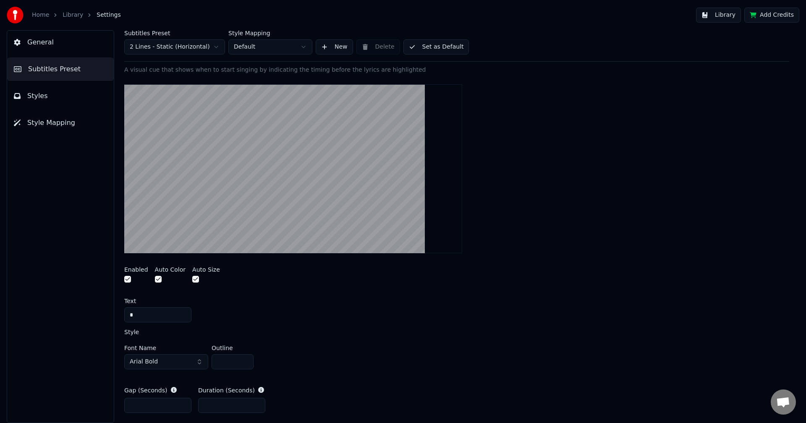
click at [147, 314] on input "*" at bounding box center [157, 315] width 67 height 15
click at [136, 318] on input "*" at bounding box center [157, 315] width 67 height 15
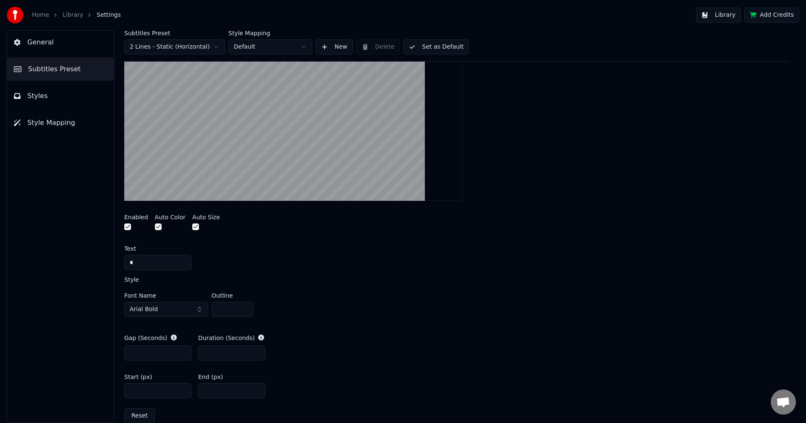
scroll to position [210, 0]
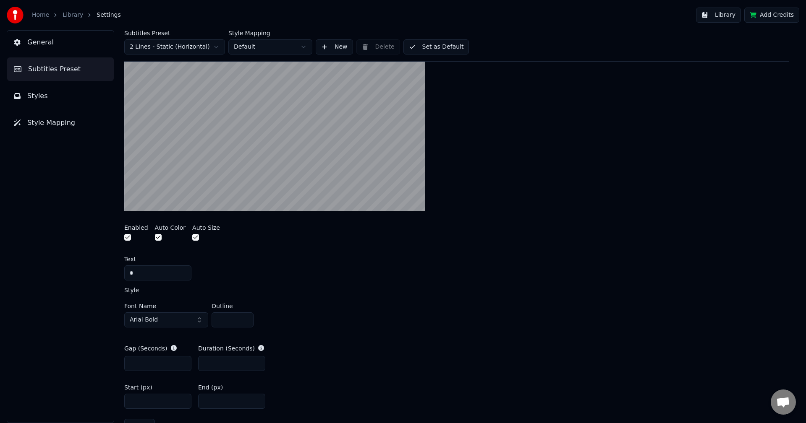
click at [153, 272] on input "*" at bounding box center [157, 273] width 67 height 15
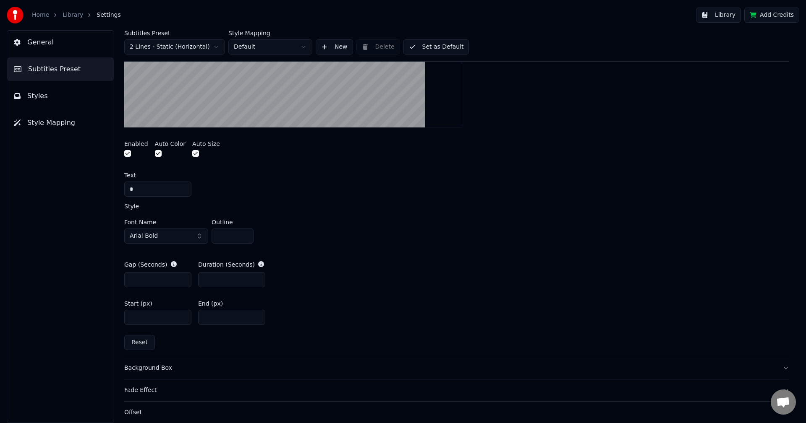
scroll to position [367, 0]
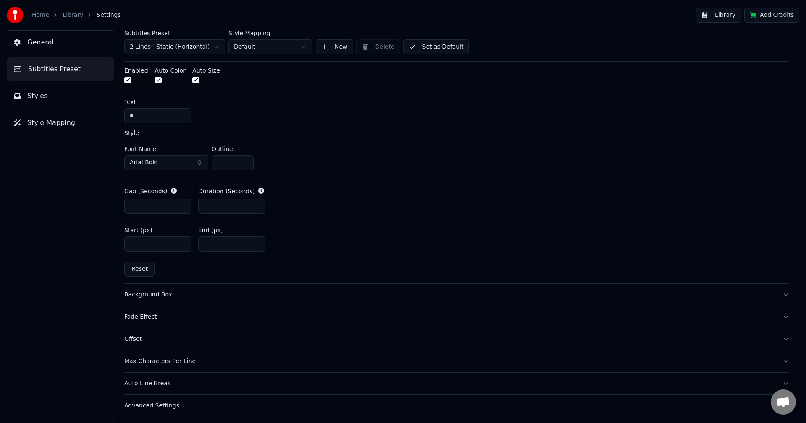
type input "*"
click at [158, 297] on div "Background Box" at bounding box center [449, 295] width 651 height 8
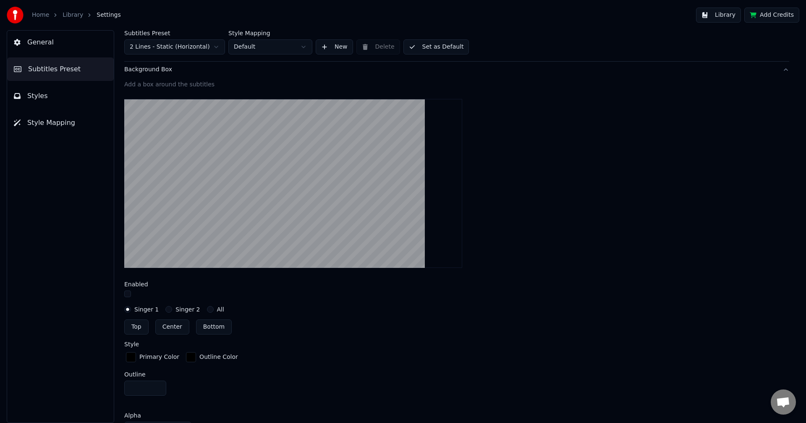
scroll to position [144, 0]
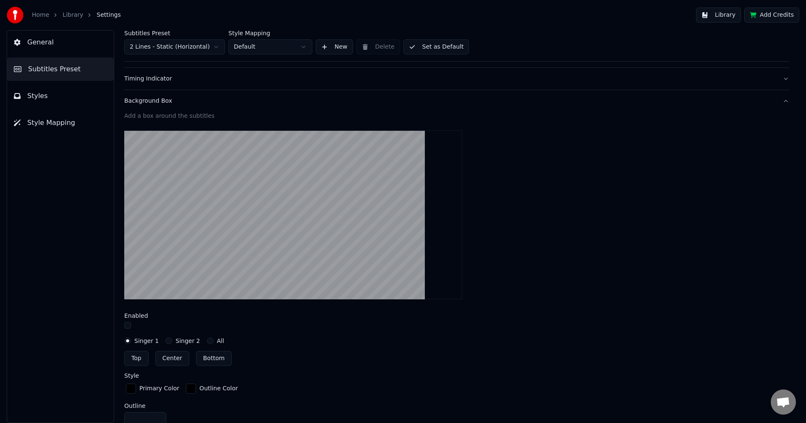
click at [167, 358] on button "Center" at bounding box center [172, 358] width 34 height 15
type input "***"
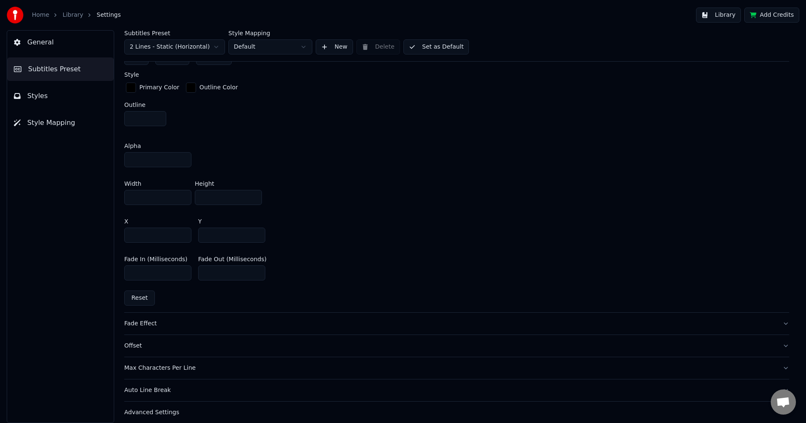
scroll to position [451, 0]
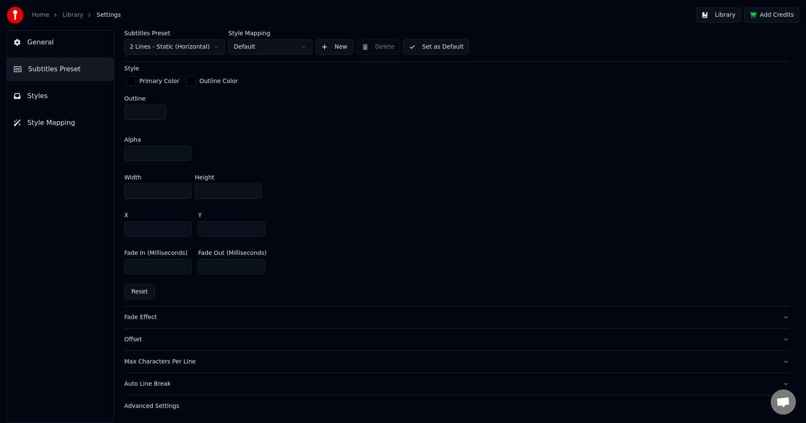
click at [142, 319] on div "Fade Effect" at bounding box center [449, 317] width 651 height 8
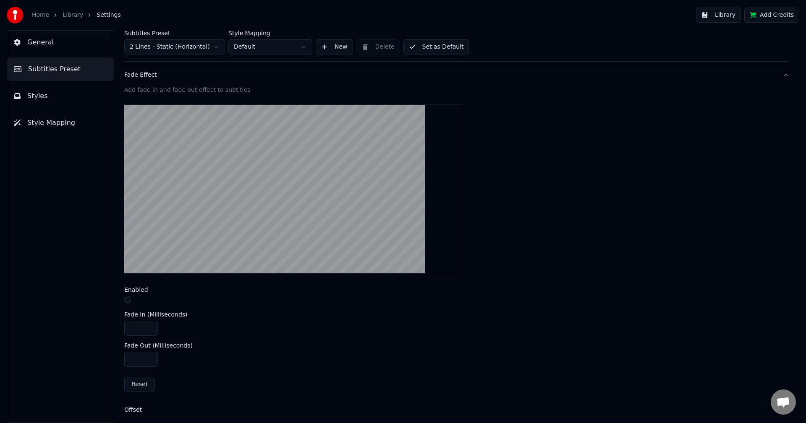
scroll to position [195, 0]
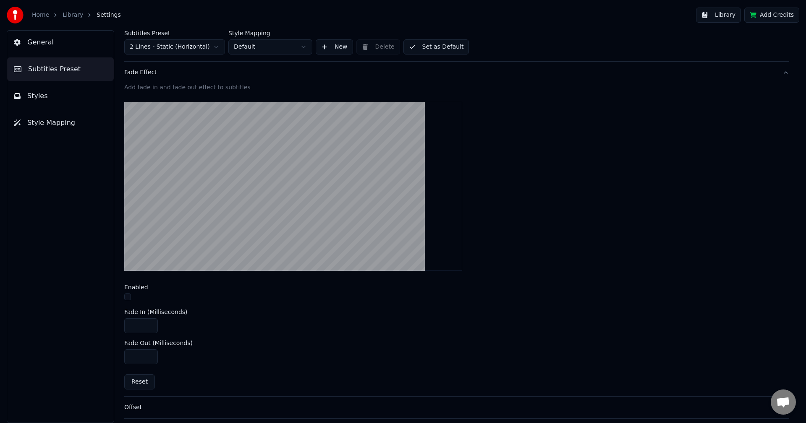
click at [126, 295] on button "button" at bounding box center [127, 297] width 7 height 7
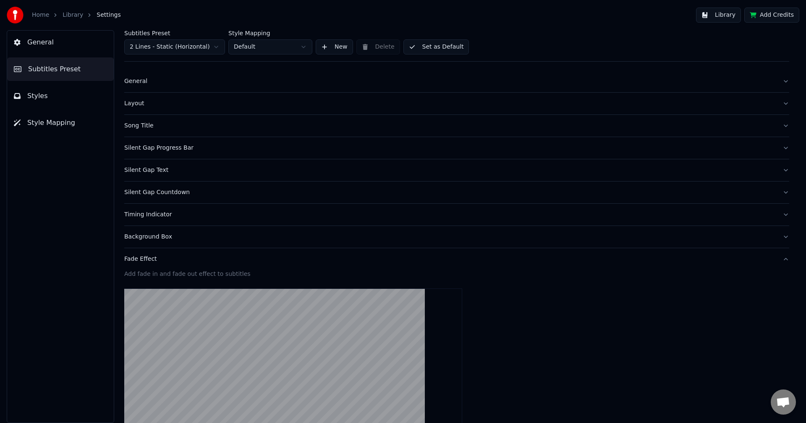
scroll to position [0, 0]
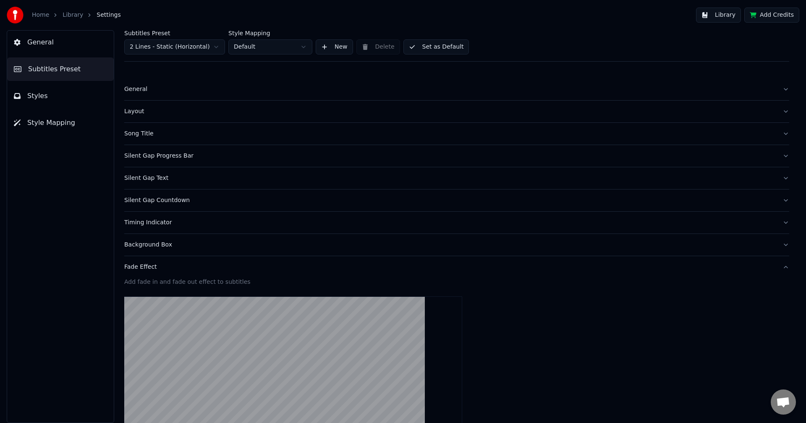
click at [139, 138] on div "Song Title" at bounding box center [449, 134] width 651 height 8
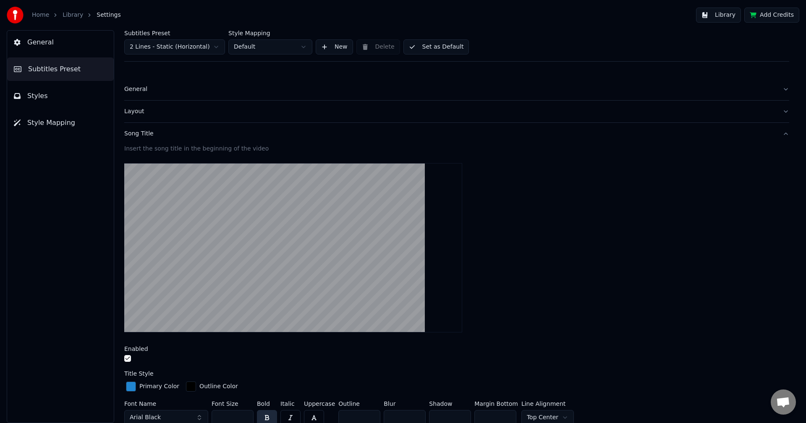
click at [128, 359] on button "button" at bounding box center [127, 358] width 7 height 7
click at [137, 108] on div "Layout" at bounding box center [449, 111] width 651 height 8
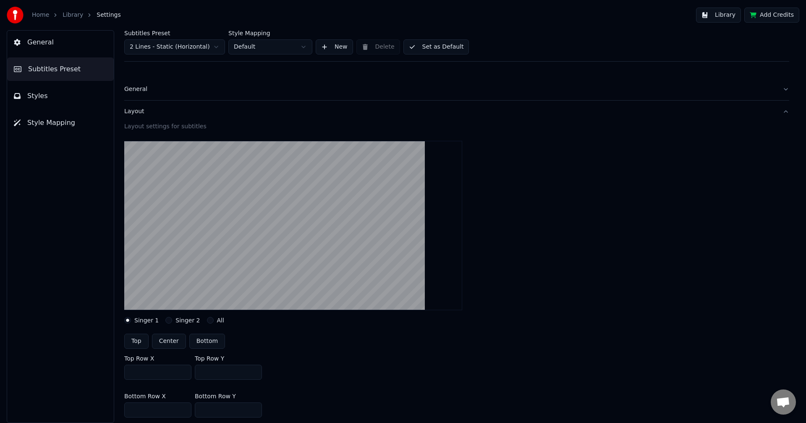
scroll to position [126, 0]
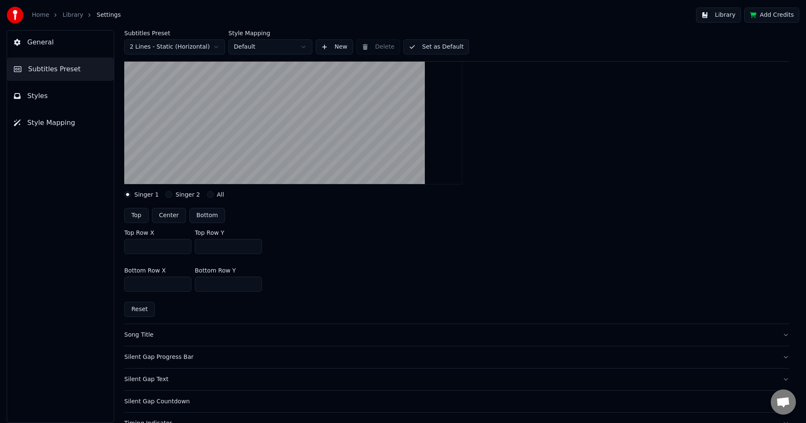
click at [149, 336] on div "Song Title" at bounding box center [449, 335] width 651 height 8
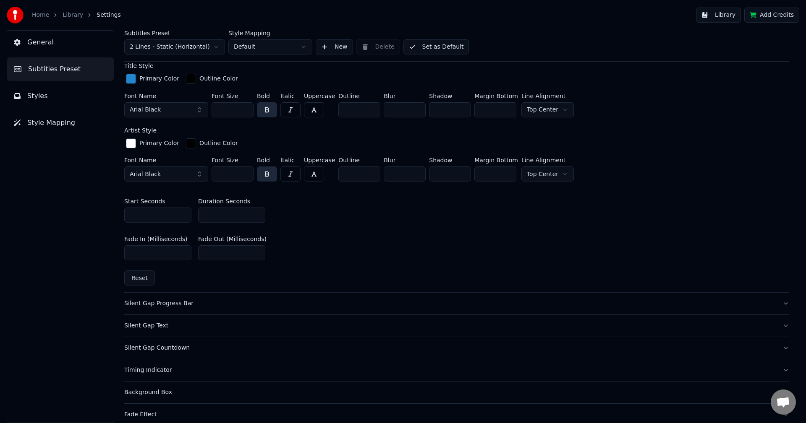
scroll to position [378, 0]
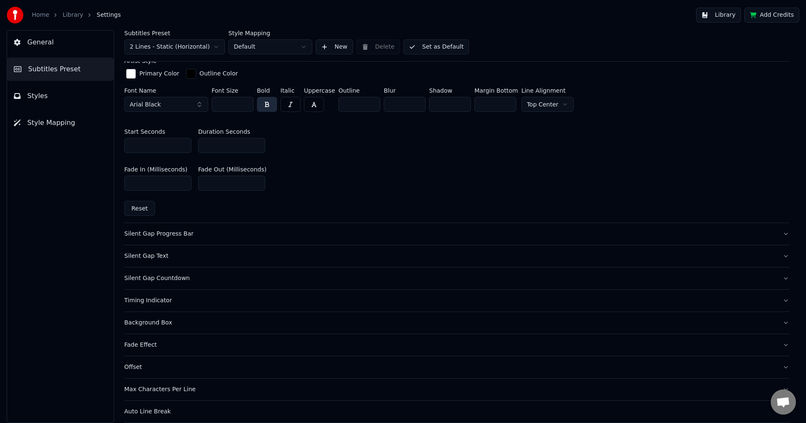
click at [149, 256] on div "Silent Gap Text" at bounding box center [449, 256] width 651 height 8
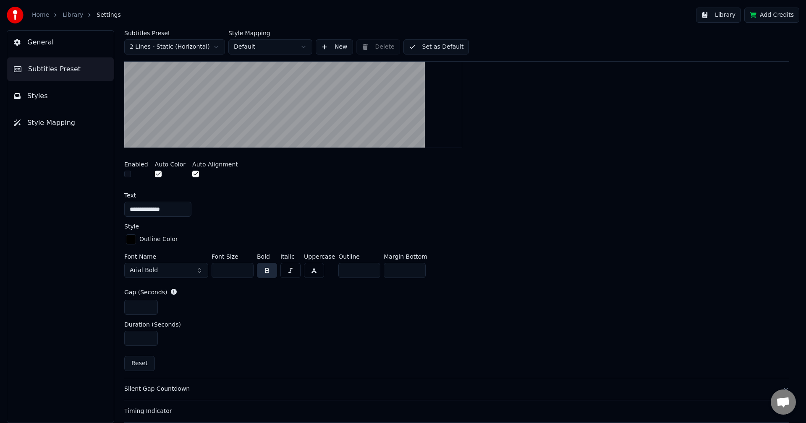
scroll to position [368, 0]
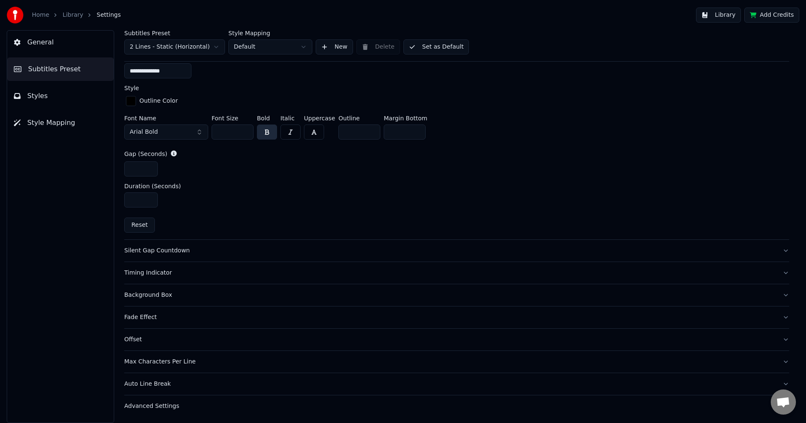
click at [146, 316] on div "Fade Effect" at bounding box center [449, 317] width 651 height 8
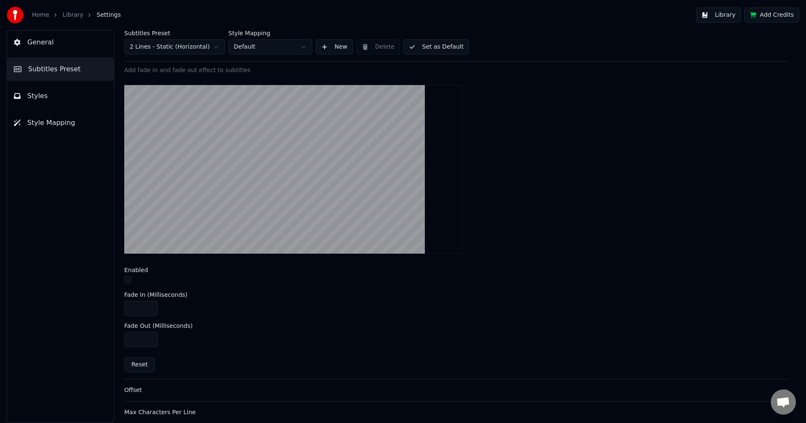
scroll to position [263, 0]
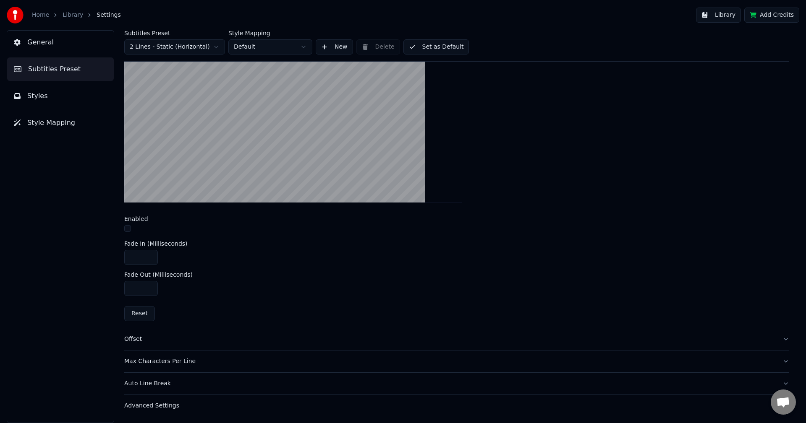
click at [133, 341] on div "Offset" at bounding box center [449, 339] width 651 height 8
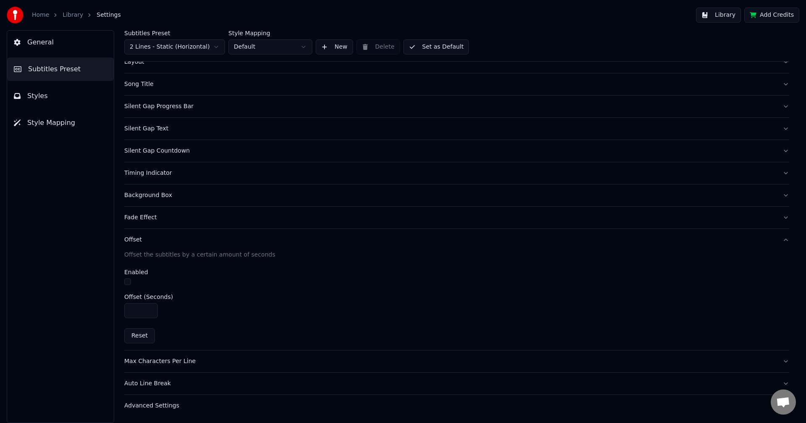
scroll to position [50, 0]
click at [154, 363] on div "Max Characters Per Line" at bounding box center [449, 361] width 651 height 8
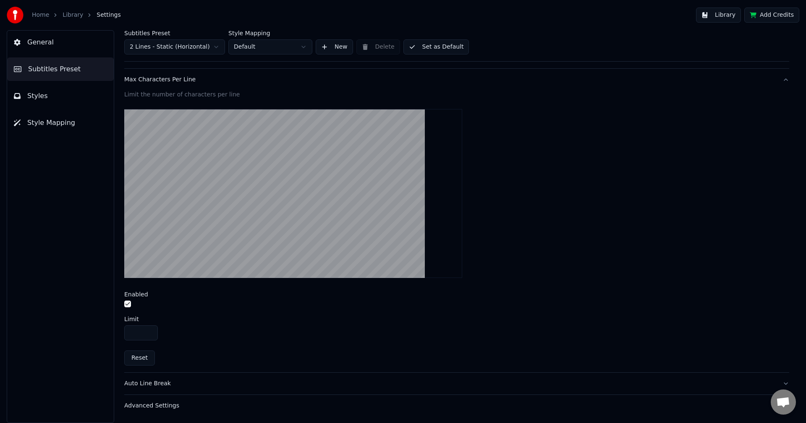
scroll to position [64, 0]
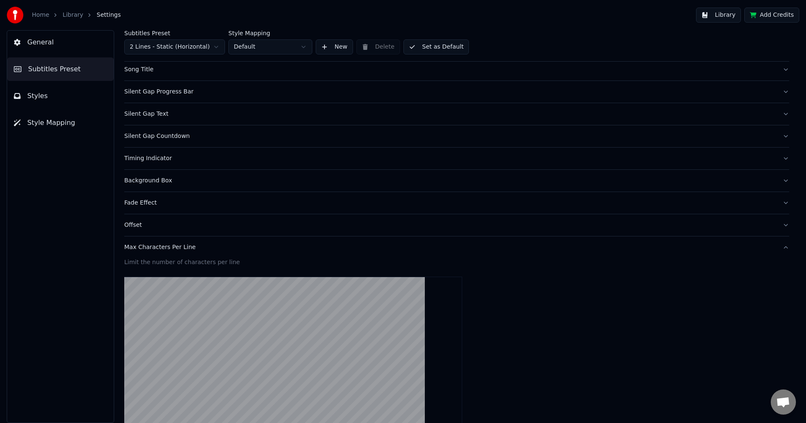
click at [156, 252] on button "Max Characters Per Line" at bounding box center [456, 248] width 665 height 22
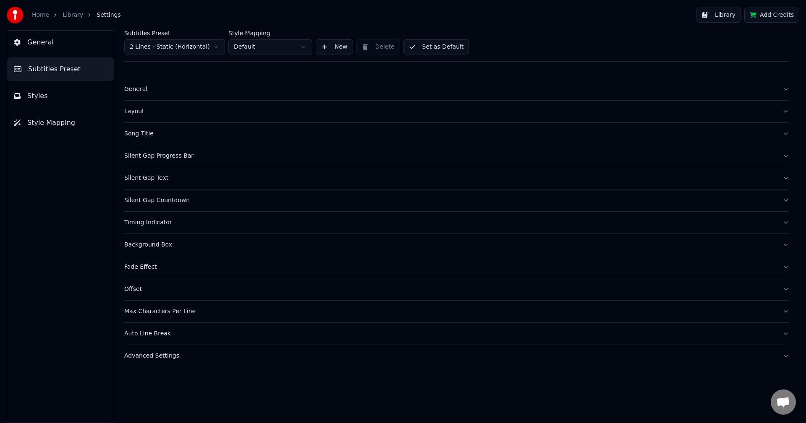
click at [157, 337] on div "Auto Line Break" at bounding box center [449, 334] width 651 height 8
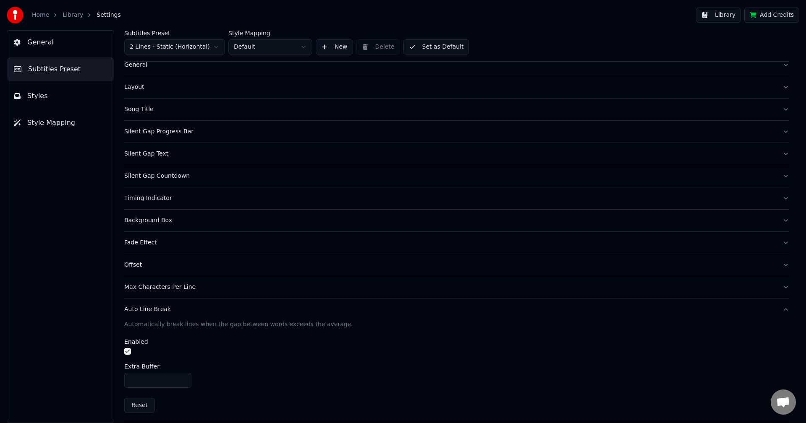
scroll to position [50, 0]
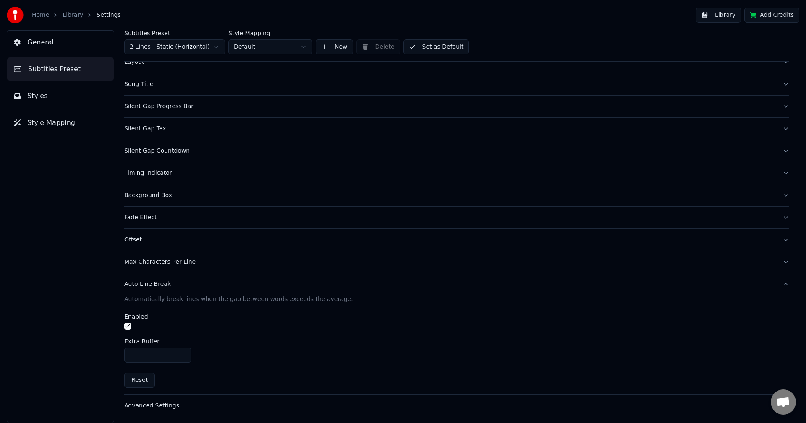
click at [159, 404] on div "Advanced Settings" at bounding box center [449, 406] width 651 height 8
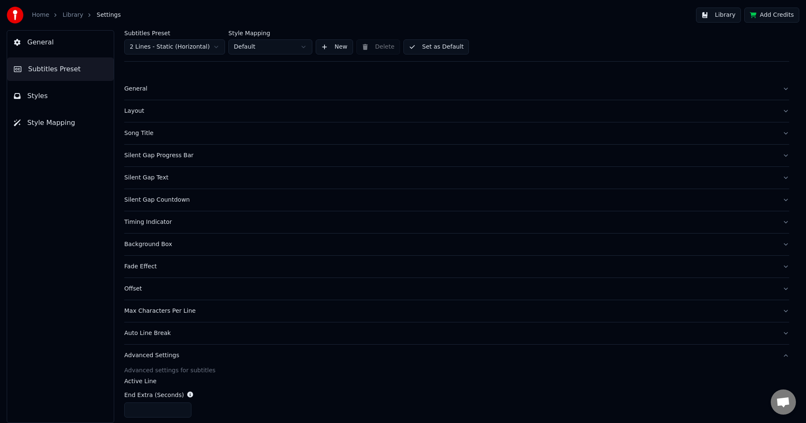
scroll to position [0, 0]
click at [143, 156] on div "Silent Gap Progress Bar" at bounding box center [449, 156] width 651 height 8
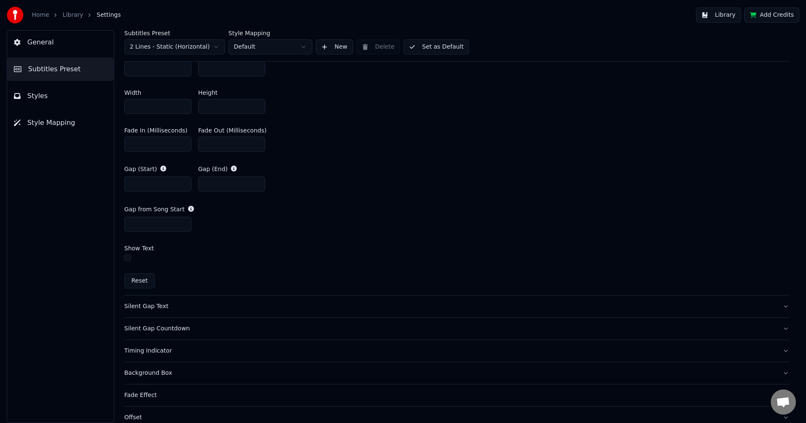
scroll to position [420, 0]
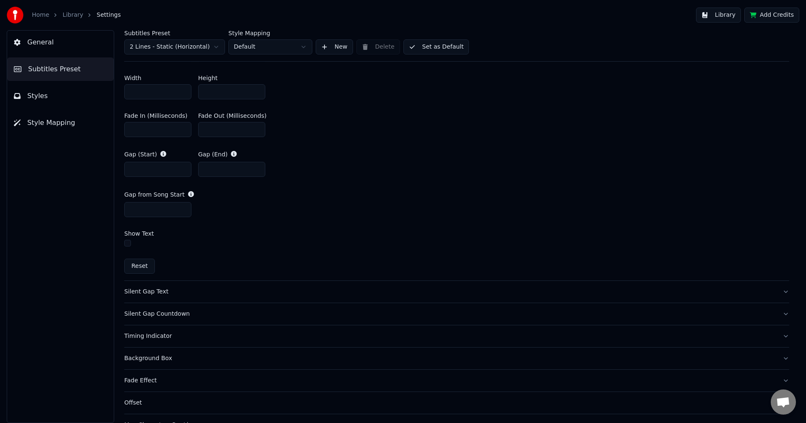
click at [149, 292] on div "Silent Gap Text" at bounding box center [449, 292] width 651 height 8
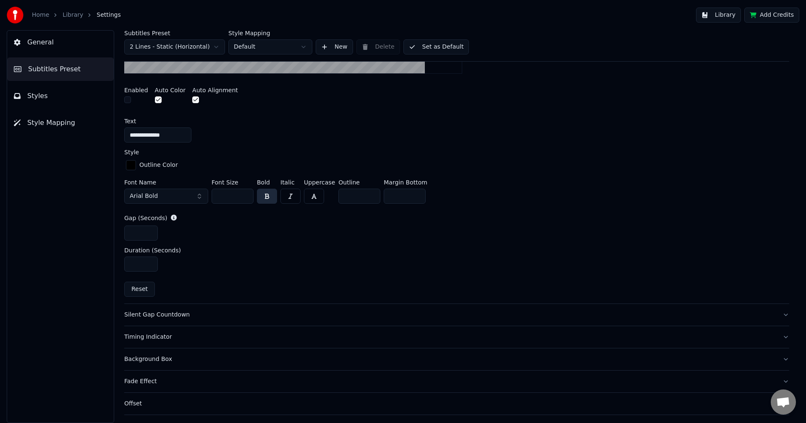
scroll to position [312, 0]
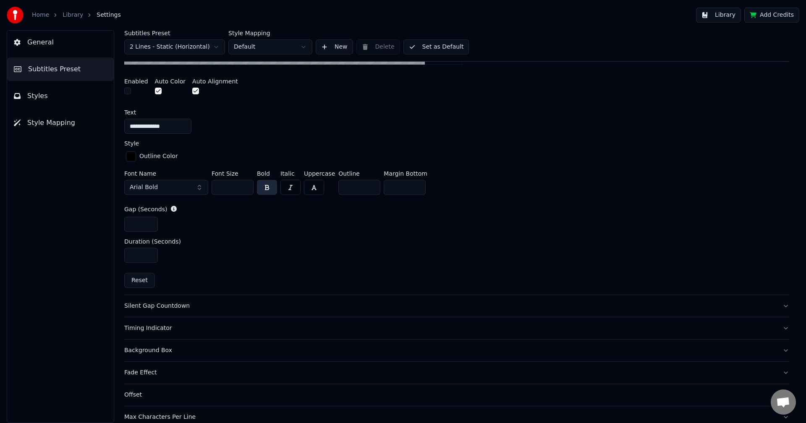
click at [150, 310] on div "Silent Gap Countdown" at bounding box center [449, 306] width 651 height 8
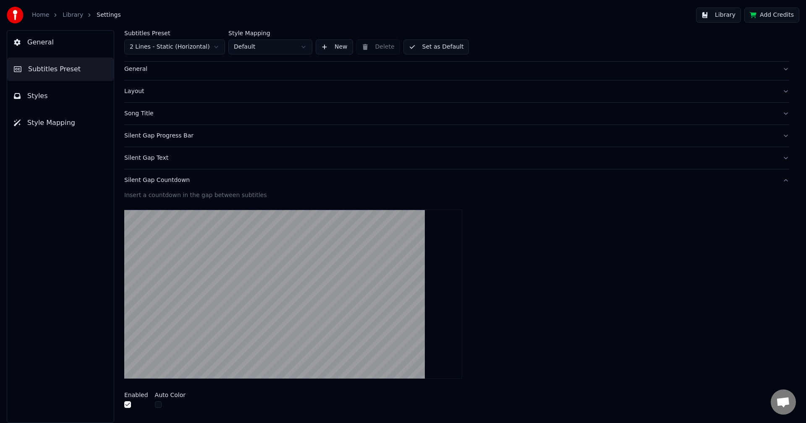
scroll to position [18, 0]
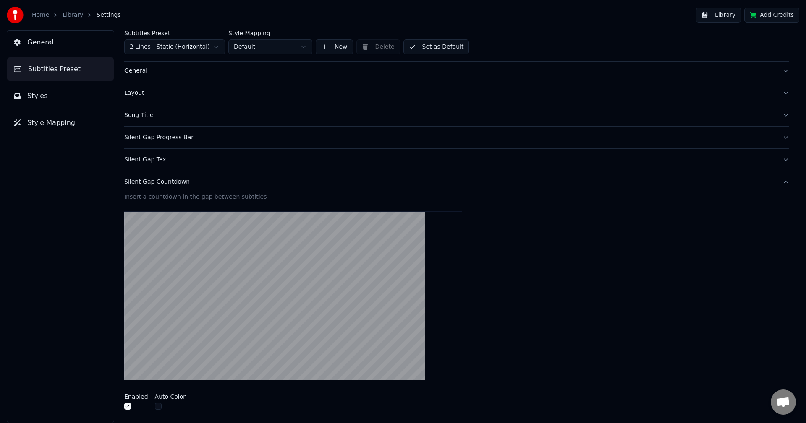
click at [151, 159] on div "Silent Gap Text" at bounding box center [449, 160] width 651 height 8
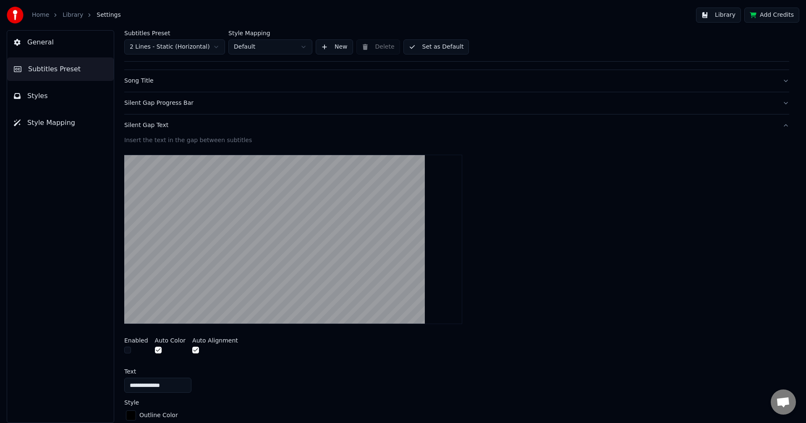
scroll to position [102, 0]
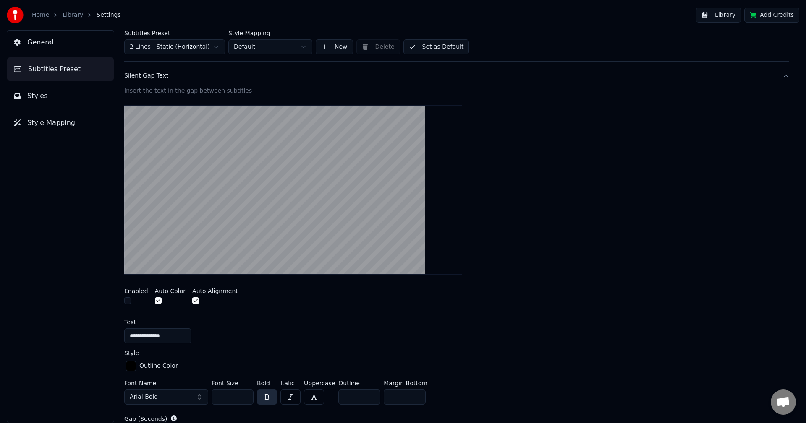
drag, startPoint x: 158, startPoint y: 336, endPoint x: 108, endPoint y: 330, distance: 50.2
click at [108, 330] on div "**********" at bounding box center [456, 226] width 698 height 393
click at [47, 42] on span "General" at bounding box center [40, 42] width 26 height 10
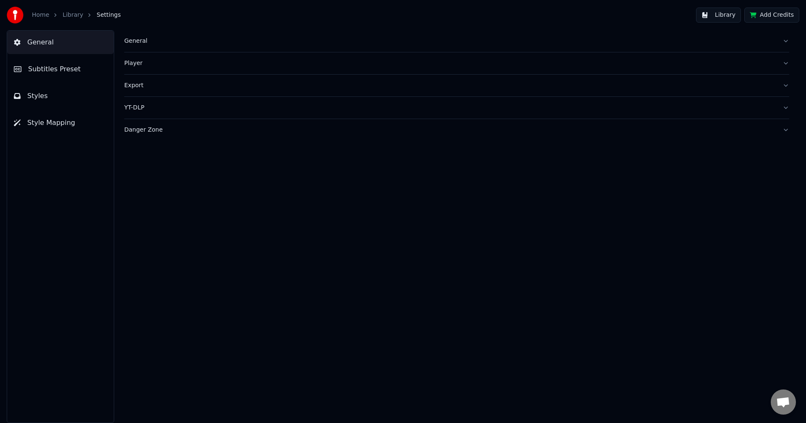
click at [135, 83] on div "Export" at bounding box center [449, 85] width 651 height 8
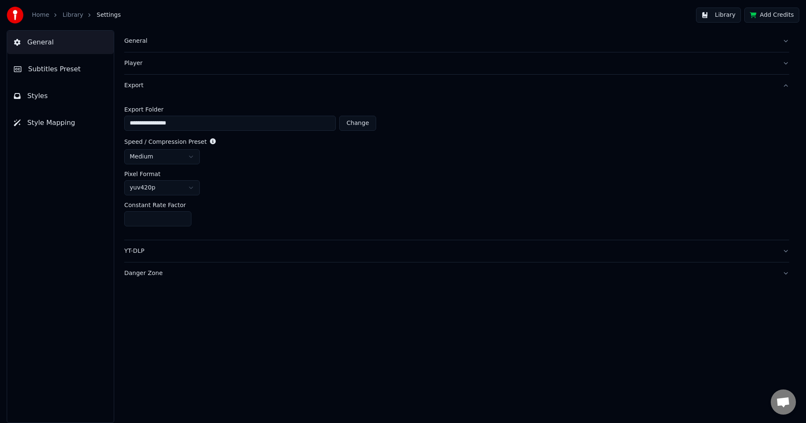
click at [180, 191] on html "**********" at bounding box center [403, 211] width 806 height 423
click at [300, 124] on input "**********" at bounding box center [229, 123] width 211 height 15
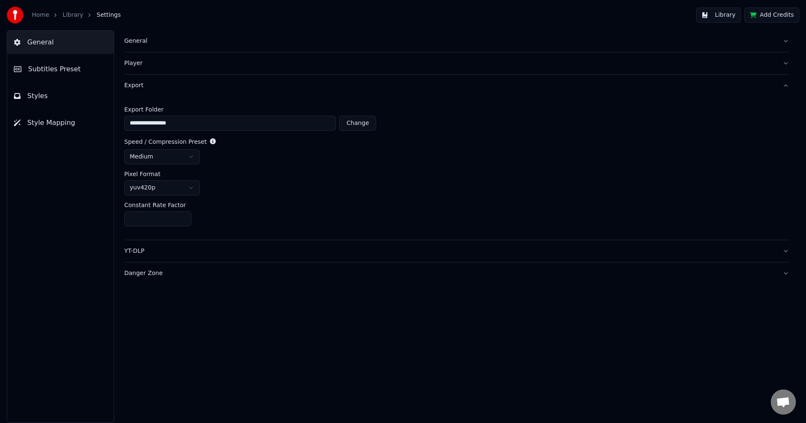
click at [36, 99] on span "Styles" at bounding box center [37, 96] width 21 height 10
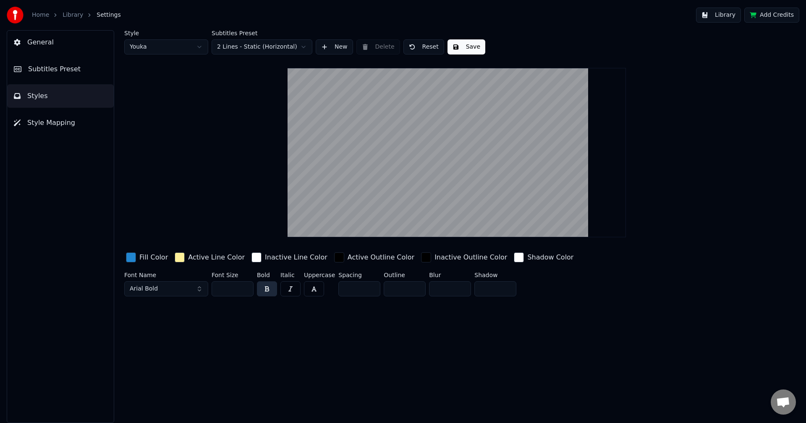
click at [470, 47] on button "Save" at bounding box center [466, 46] width 38 height 15
click at [47, 42] on span "General" at bounding box center [40, 42] width 26 height 10
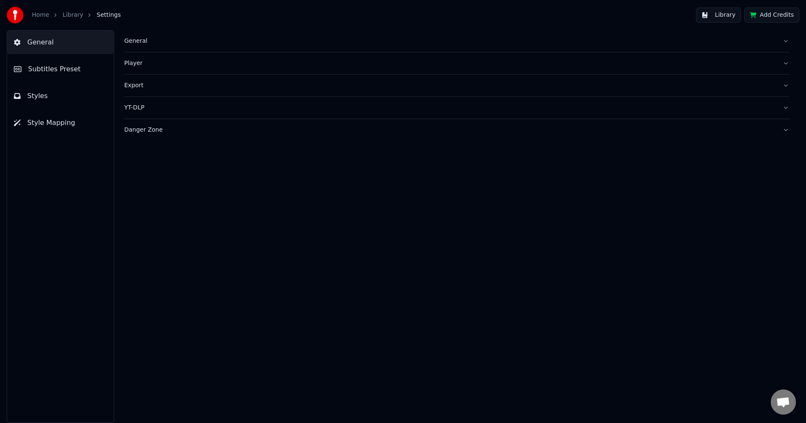
click at [50, 65] on span "Subtitles Preset" at bounding box center [54, 69] width 52 height 10
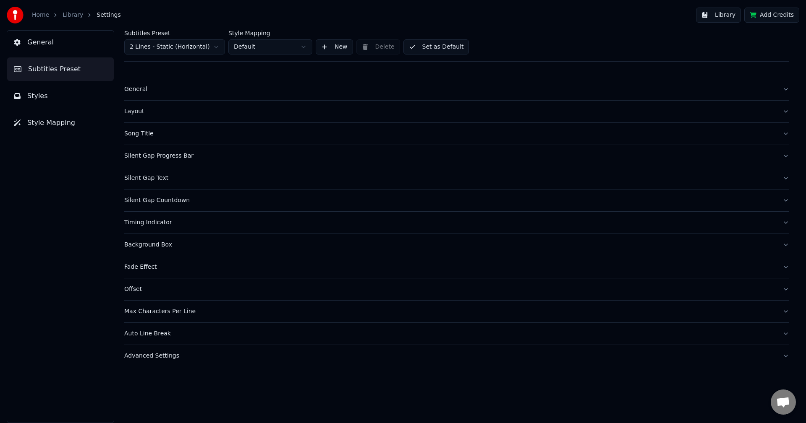
click at [52, 98] on button "Styles" at bounding box center [60, 95] width 107 height 23
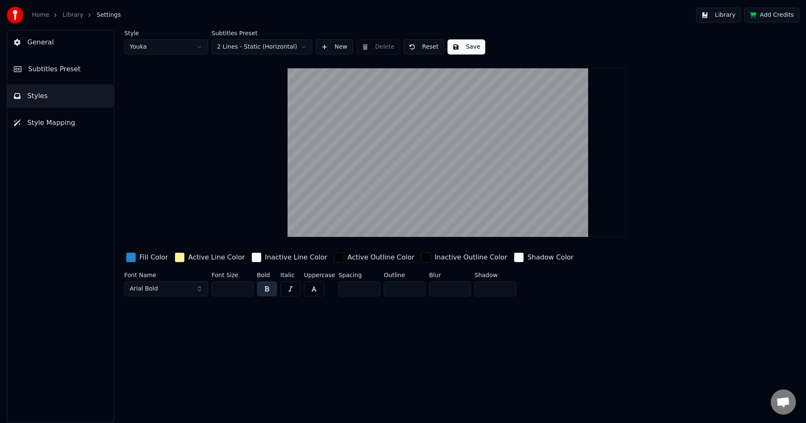
click at [63, 120] on span "Style Mapping" at bounding box center [51, 123] width 48 height 10
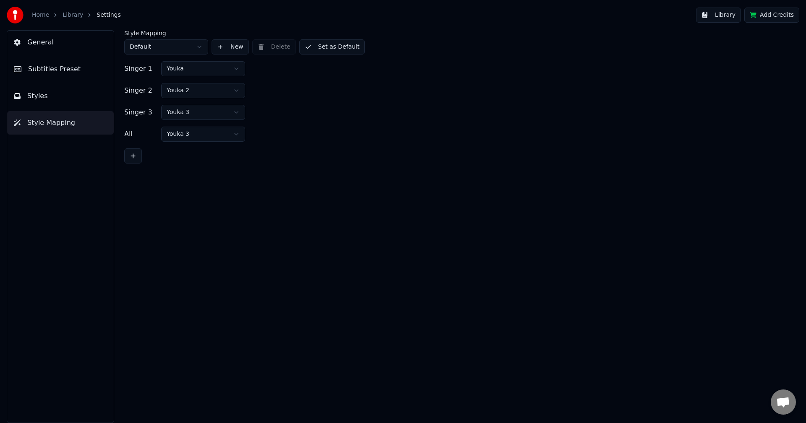
click at [726, 10] on button "Library" at bounding box center [718, 15] width 45 height 15
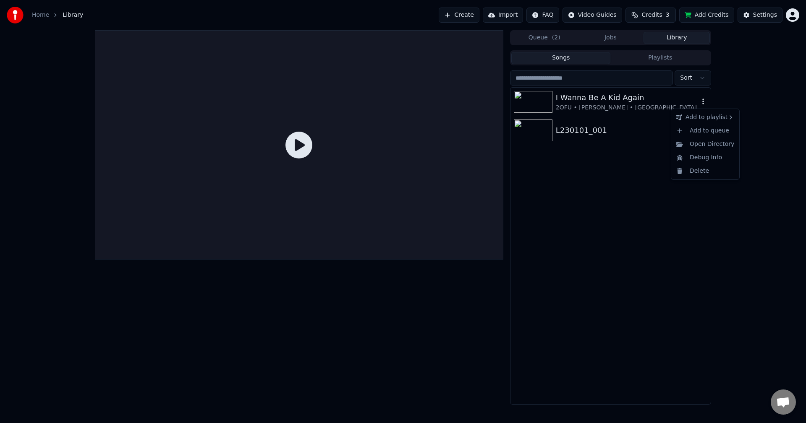
click at [700, 102] on icon "button" at bounding box center [703, 101] width 8 height 7
click at [536, 106] on img at bounding box center [533, 102] width 39 height 22
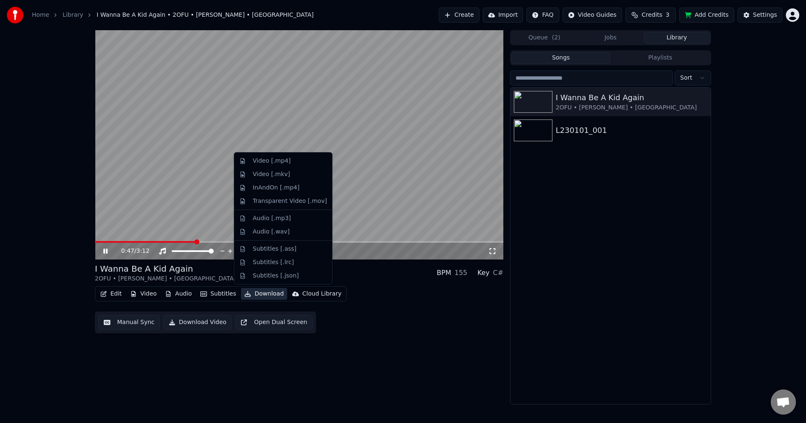
click at [256, 291] on button "Download" at bounding box center [264, 294] width 46 height 12
click at [274, 165] on div "Video [.mp4]" at bounding box center [272, 161] width 38 height 8
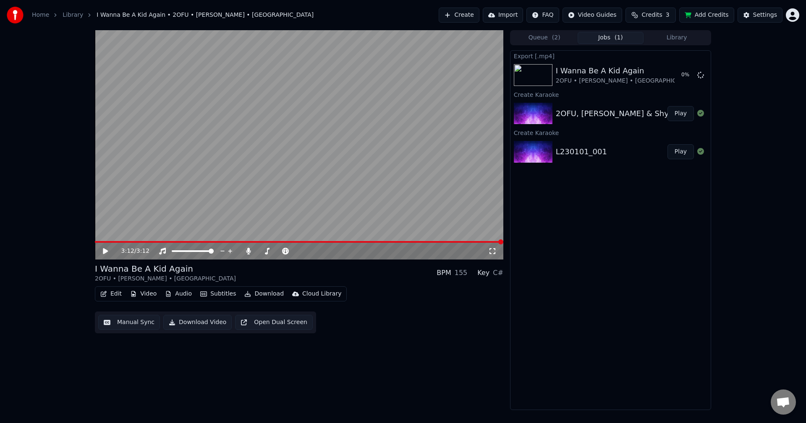
click at [718, 15] on button "Add Credits" at bounding box center [706, 15] width 55 height 15
drag, startPoint x: 104, startPoint y: 376, endPoint x: 111, endPoint y: 376, distance: 7.1
click at [104, 376] on div "3:12 / 3:12 I Wanna Be A Kid Again 2OFU • [PERSON_NAME] • Shye BPM 155 Key C# E…" at bounding box center [299, 220] width 408 height 380
click at [763, 16] on div "Settings" at bounding box center [765, 15] width 24 height 8
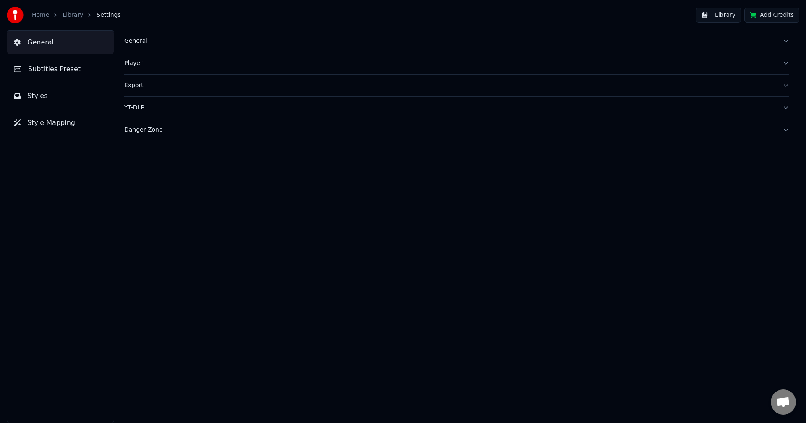
click at [730, 17] on button "Library" at bounding box center [718, 15] width 45 height 15
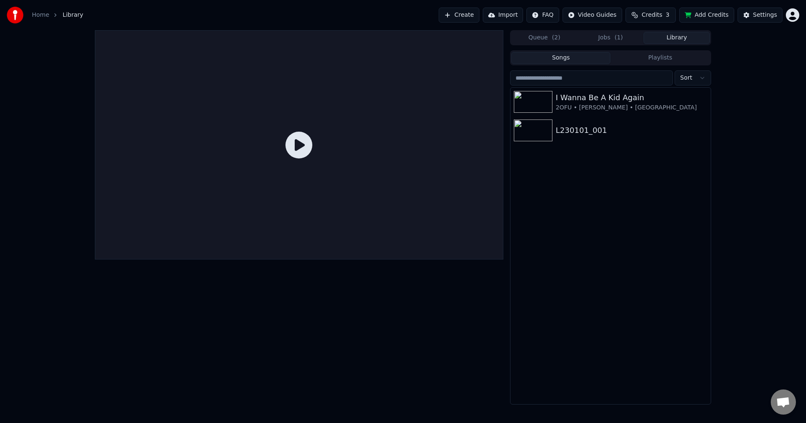
click at [658, 16] on span "Credits" at bounding box center [651, 15] width 21 height 8
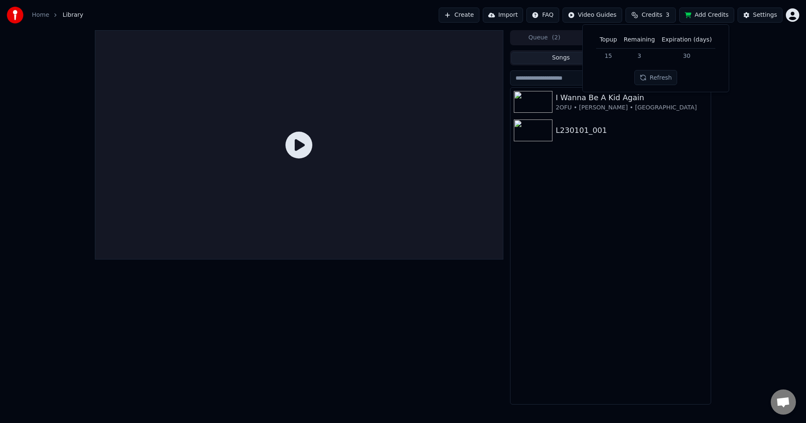
click at [656, 79] on button "Refresh" at bounding box center [655, 77] width 43 height 15
click at [751, 126] on div "Queue ( 2 ) Jobs ( 1 ) Library Songs Playlists Sort I Wanna Be A Kid Again 2OFU…" at bounding box center [403, 217] width 806 height 375
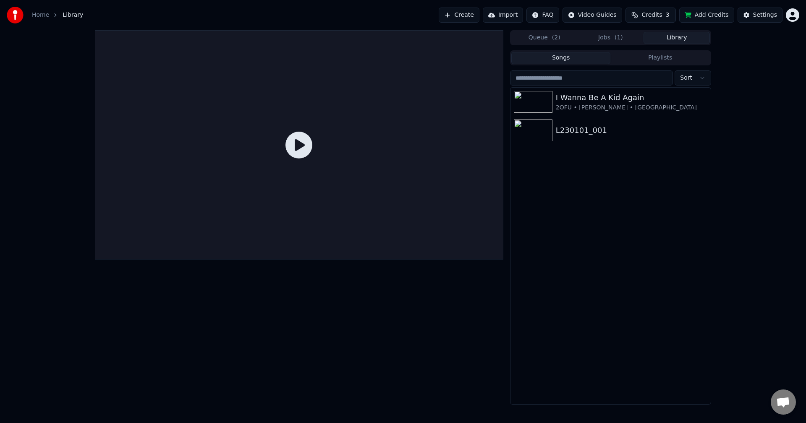
click at [702, 13] on button "Add Credits" at bounding box center [706, 15] width 55 height 15
click at [305, 146] on icon at bounding box center [298, 145] width 27 height 27
click at [296, 150] on icon at bounding box center [298, 145] width 27 height 27
click at [392, 296] on div at bounding box center [299, 217] width 408 height 375
click at [298, 150] on icon at bounding box center [298, 145] width 27 height 27
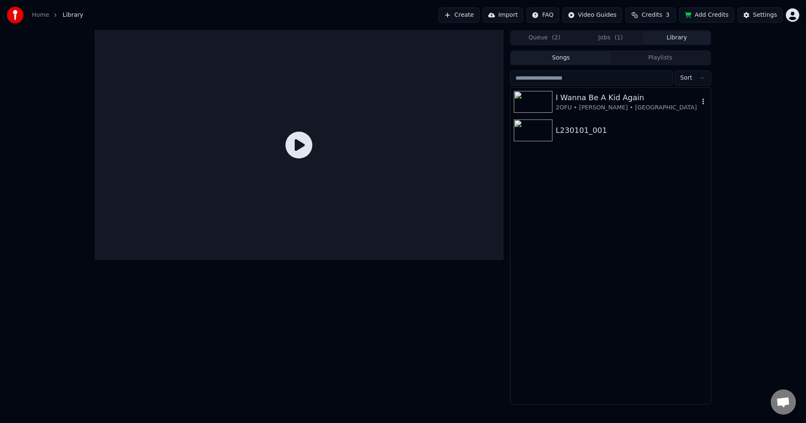
click at [601, 108] on div "2OFU • [PERSON_NAME] • [GEOGRAPHIC_DATA]" at bounding box center [627, 108] width 143 height 8
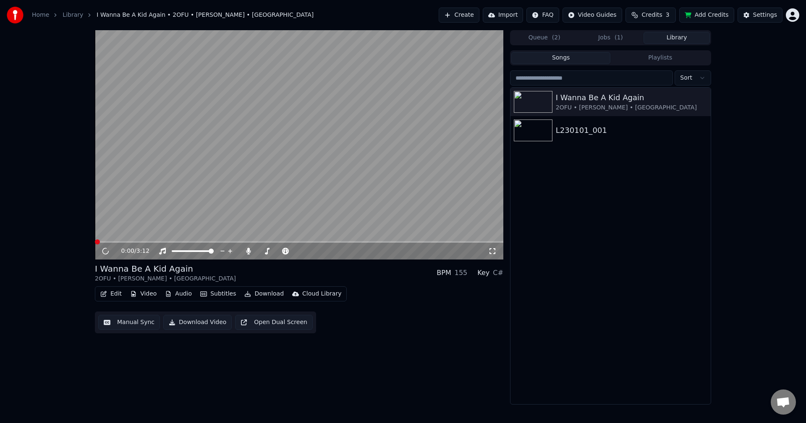
click at [311, 131] on video at bounding box center [299, 145] width 408 height 230
click at [702, 101] on icon "button" at bounding box center [703, 101] width 8 height 7
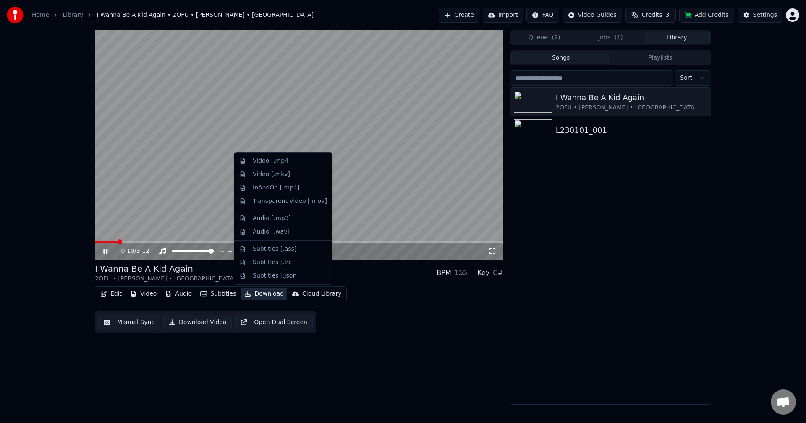
click at [260, 296] on button "Download" at bounding box center [264, 294] width 46 height 12
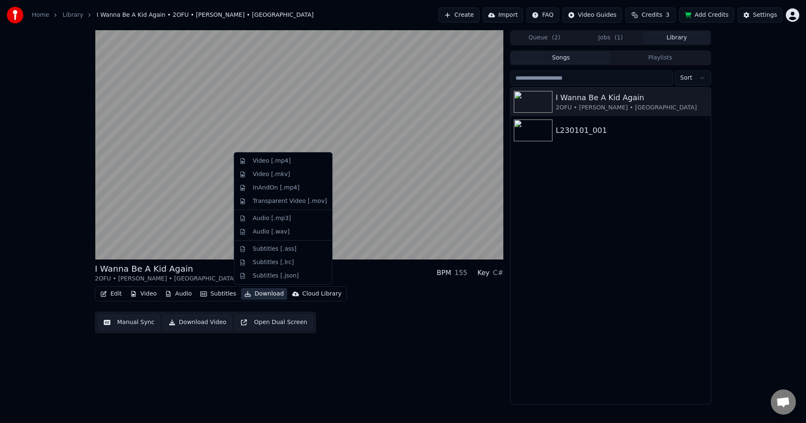
click at [388, 283] on div "I Wanna Be A Kid Again 2OFU • [PERSON_NAME] • Shye BPM 155 Key C#" at bounding box center [299, 273] width 408 height 20
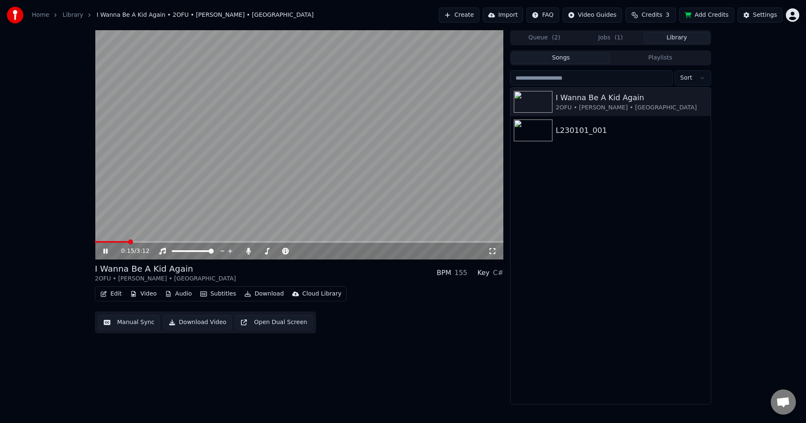
click at [209, 322] on button "Download Video" at bounding box center [197, 322] width 68 height 15
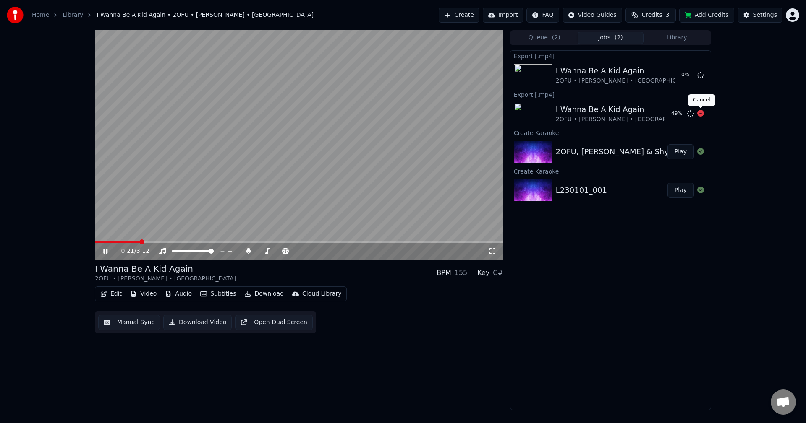
click at [702, 115] on icon at bounding box center [700, 113] width 7 height 7
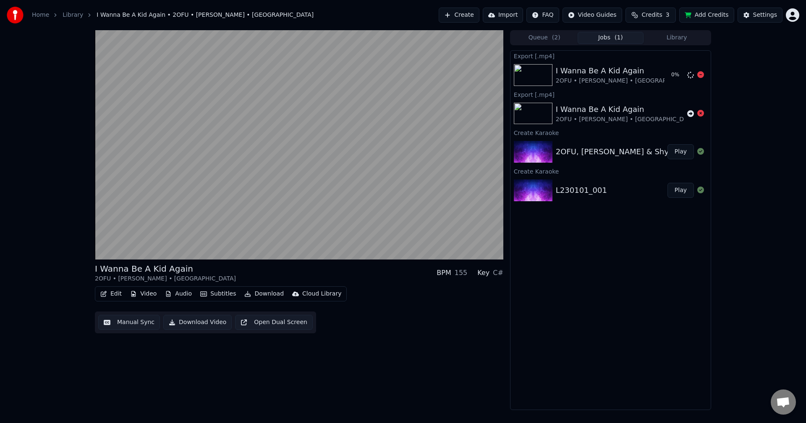
click at [700, 73] on icon at bounding box center [700, 74] width 7 height 7
click at [515, 13] on button "Import" at bounding box center [503, 15] width 40 height 15
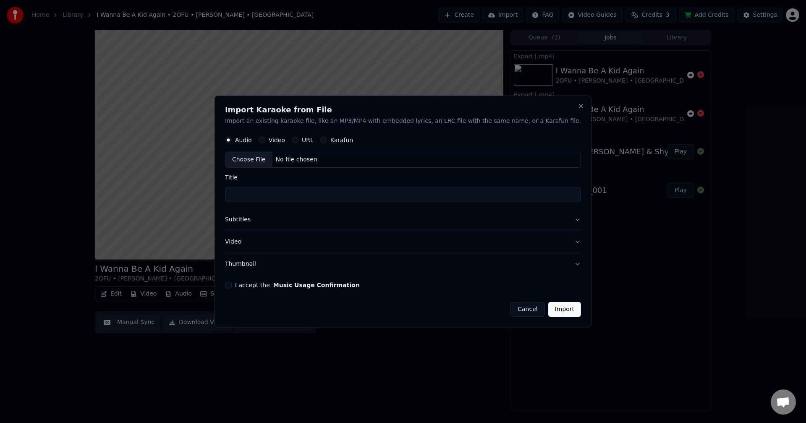
click at [510, 310] on button "Cancel" at bounding box center [527, 309] width 34 height 15
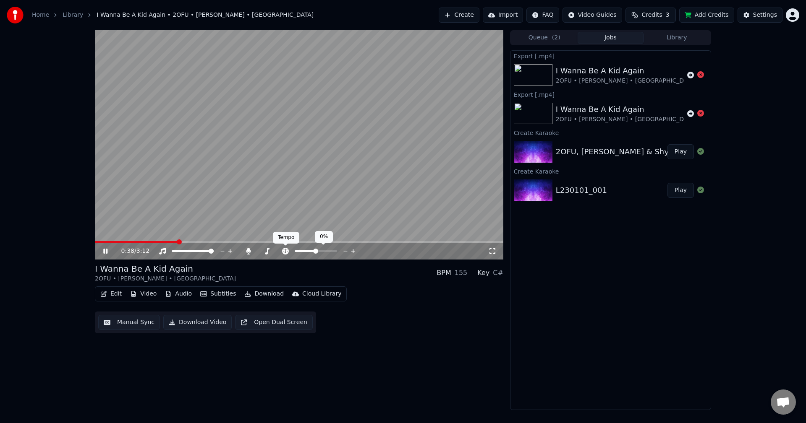
click at [287, 252] on icon at bounding box center [285, 251] width 8 height 7
click at [305, 295] on div "Cloud Library" at bounding box center [321, 294] width 39 height 8
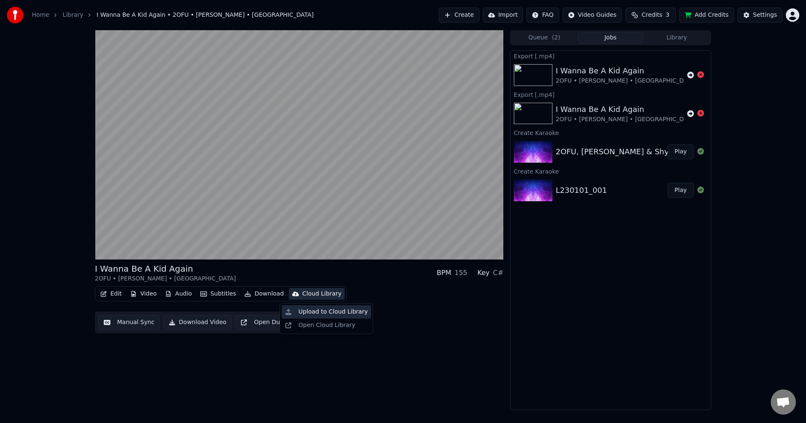
click at [305, 312] on div "Upload to Cloud Library" at bounding box center [332, 312] width 69 height 8
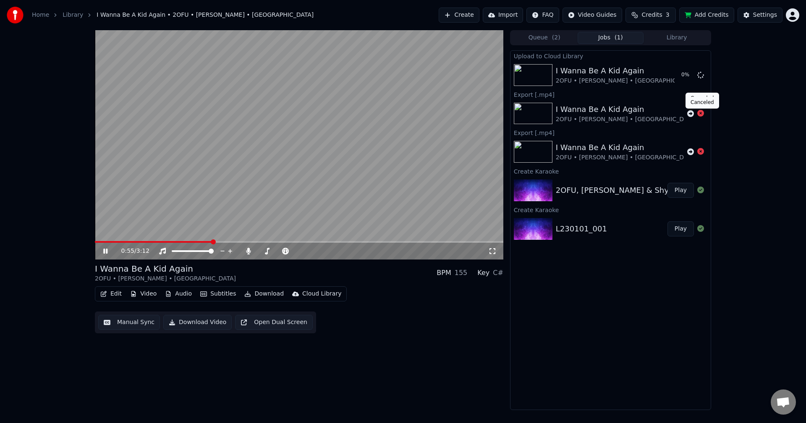
click at [701, 112] on icon at bounding box center [700, 113] width 7 height 7
click at [700, 70] on span at bounding box center [700, 70] width 4 height 4
click at [700, 73] on icon at bounding box center [700, 74] width 7 height 7
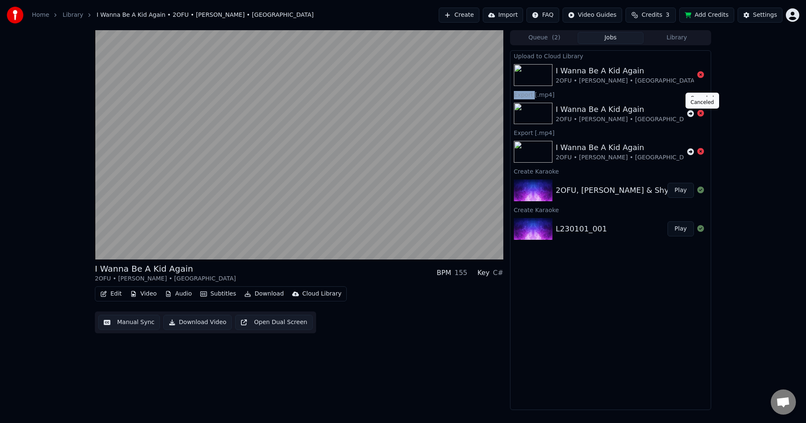
click at [699, 113] on icon at bounding box center [700, 113] width 7 height 7
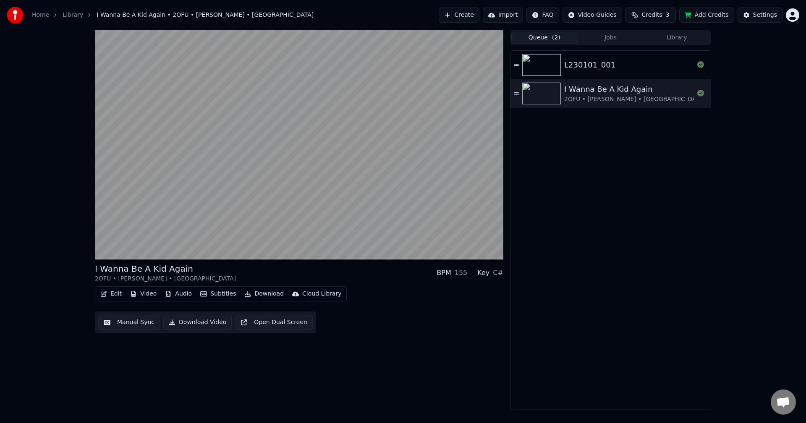
click at [536, 39] on button "Queue ( 2 )" at bounding box center [544, 38] width 66 height 12
click at [517, 93] on icon at bounding box center [516, 93] width 5 height 2
click at [668, 97] on div "I Wanna Be A Kid Again 2OFU • [PERSON_NAME] • [GEOGRAPHIC_DATA]" at bounding box center [629, 93] width 130 height 20
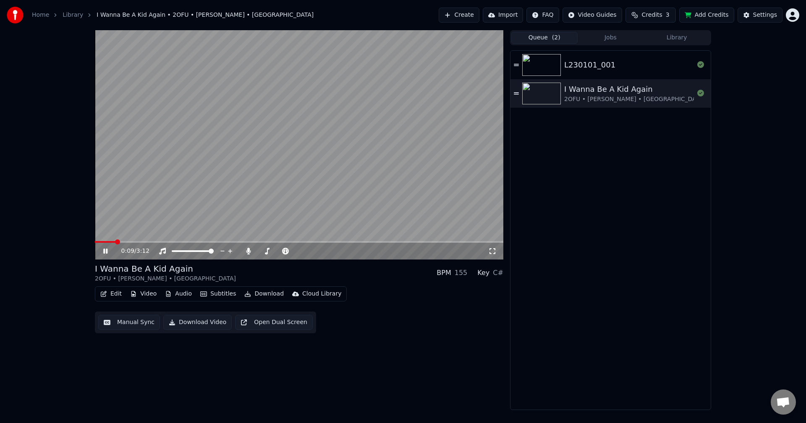
click at [451, 227] on video at bounding box center [299, 145] width 408 height 230
click at [365, 181] on video at bounding box center [299, 145] width 408 height 230
click at [597, 60] on div "L230101_001" at bounding box center [589, 65] width 51 height 12
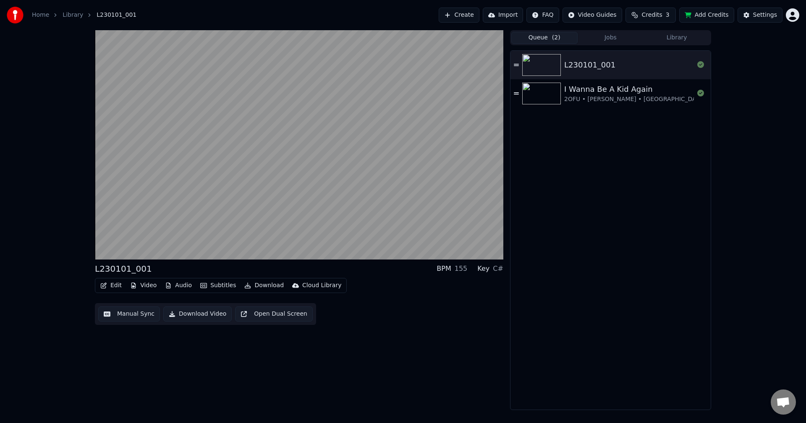
click at [597, 92] on div "I Wanna Be A Kid Again" at bounding box center [634, 89] width 141 height 12
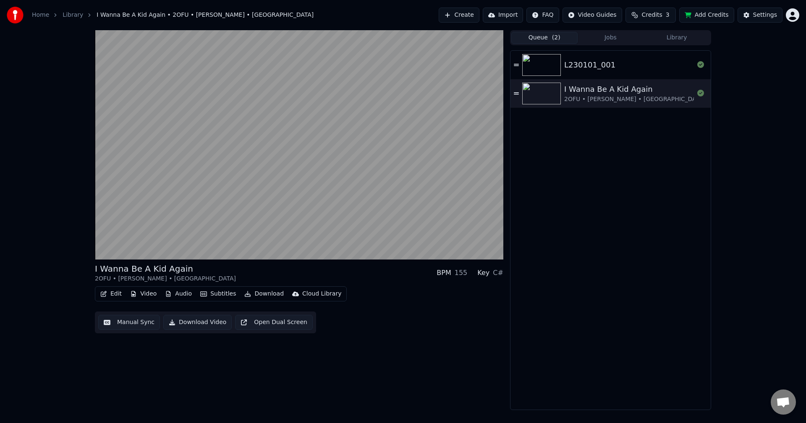
click at [715, 19] on button "Add Credits" at bounding box center [706, 15] width 55 height 15
click at [662, 16] on span "Credits" at bounding box center [651, 15] width 21 height 8
click at [650, 79] on button "Refresh" at bounding box center [655, 77] width 43 height 15
click at [650, 78] on button "Refresh" at bounding box center [655, 77] width 43 height 15
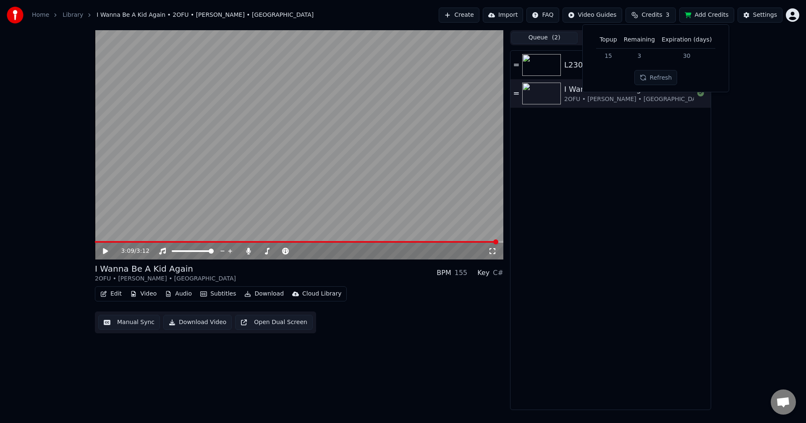
click at [651, 193] on div "L230101_001 I Wanna Be A Kid Again 2OFU • [PERSON_NAME] • [GEOGRAPHIC_DATA]" at bounding box center [610, 230] width 200 height 359
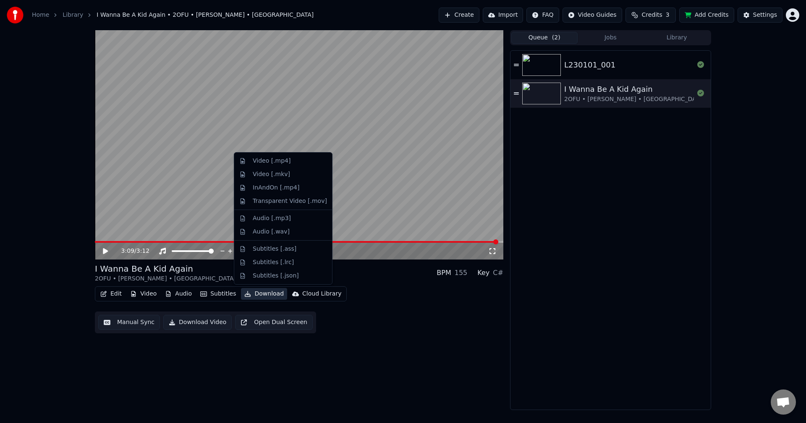
click at [250, 291] on button "Download" at bounding box center [264, 294] width 46 height 12
click at [287, 163] on div "Video [.mp4]" at bounding box center [290, 161] width 74 height 8
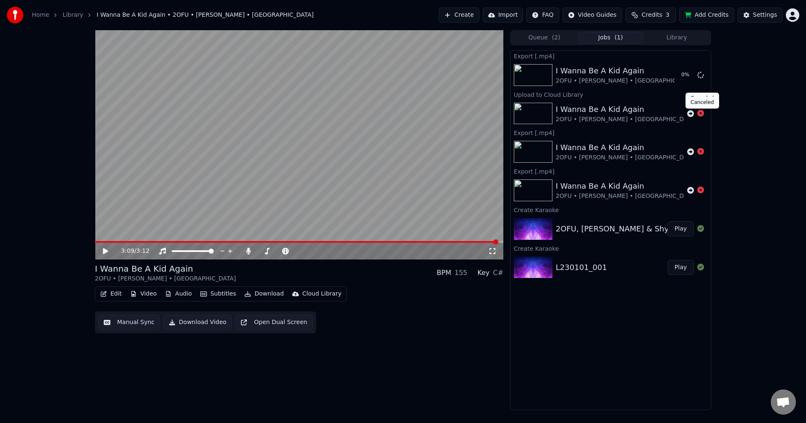
click at [702, 115] on icon at bounding box center [700, 113] width 7 height 7
click at [701, 115] on icon at bounding box center [700, 113] width 7 height 7
click at [701, 151] on icon at bounding box center [700, 151] width 7 height 7
click at [701, 190] on icon at bounding box center [700, 190] width 7 height 7
click at [686, 73] on button "Show" at bounding box center [678, 75] width 30 height 15
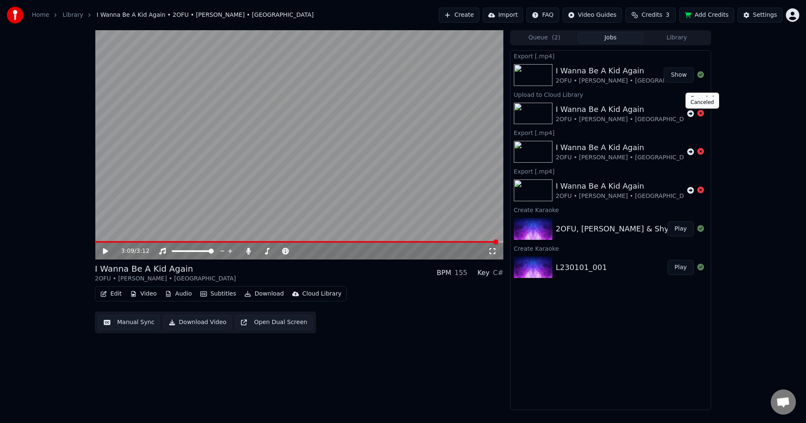
click at [699, 113] on icon at bounding box center [700, 113] width 7 height 7
click at [659, 16] on span "Credits" at bounding box center [651, 15] width 21 height 8
click at [707, 17] on button "Add Credits" at bounding box center [706, 15] width 55 height 15
click at [51, 237] on div "3:09 / 3:12 I Wanna Be A Kid Again 2OFU • [PERSON_NAME] • Shye BPM 155 Key C# E…" at bounding box center [403, 220] width 806 height 380
click at [757, 16] on div "Settings" at bounding box center [765, 15] width 24 height 8
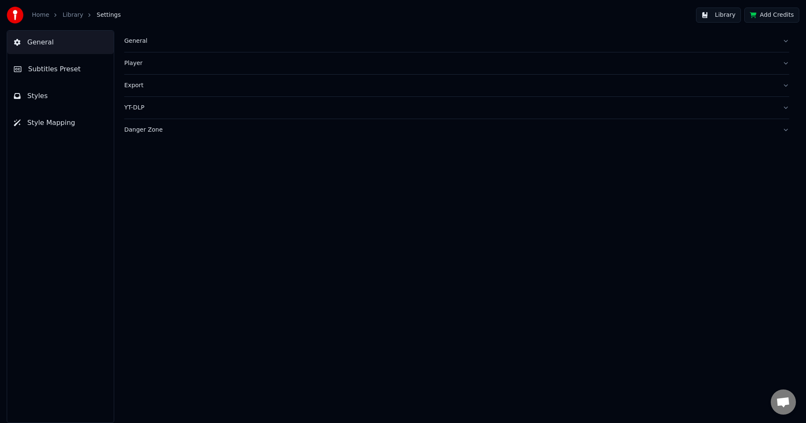
click at [67, 72] on span "Subtitles Preset" at bounding box center [54, 69] width 52 height 10
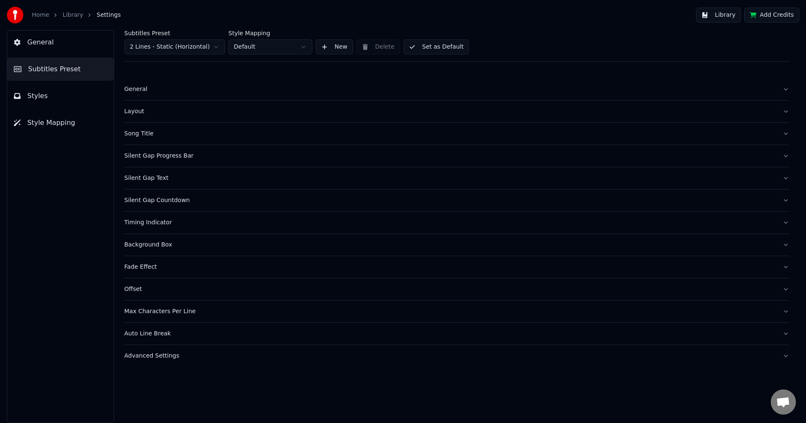
click at [297, 46] on html "Home Library Settings Library Add Credits General Subtitles Preset Styles Style…" at bounding box center [403, 211] width 806 height 423
click at [336, 47] on button "New" at bounding box center [334, 46] width 37 height 15
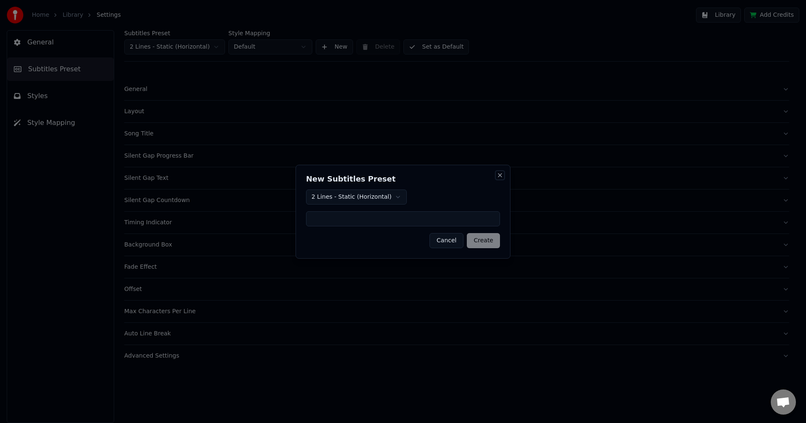
click at [503, 175] on button "Close" at bounding box center [499, 175] width 7 height 7
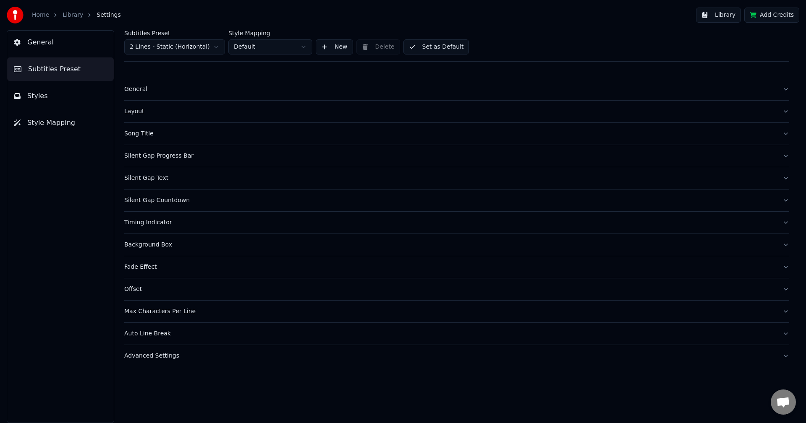
click at [159, 95] on button "General" at bounding box center [456, 89] width 665 height 22
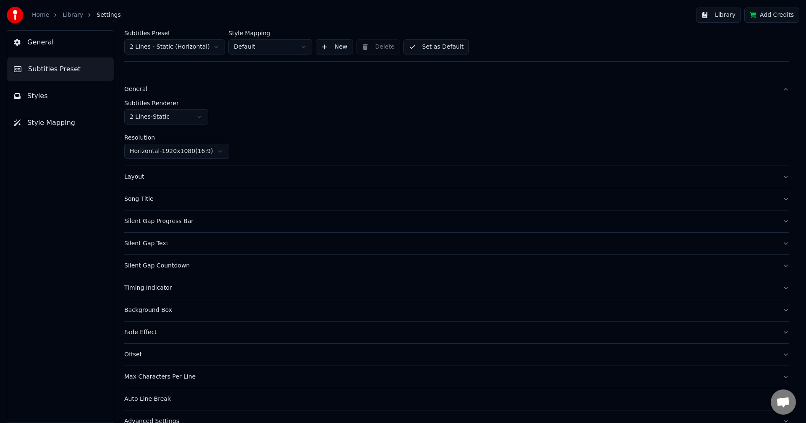
click at [173, 175] on div "Layout" at bounding box center [449, 177] width 651 height 8
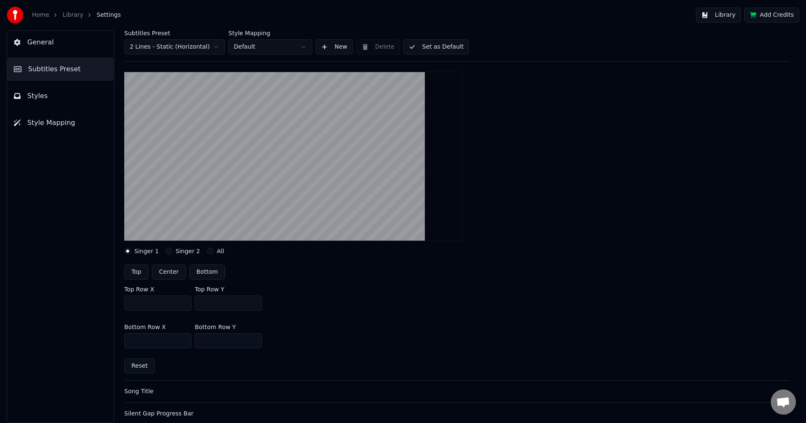
scroll to position [84, 0]
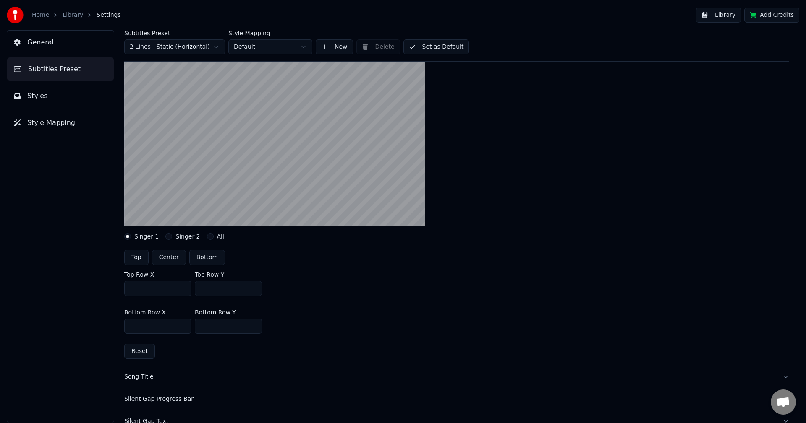
click at [206, 256] on button "Bottom" at bounding box center [207, 257] width 36 height 15
type input "***"
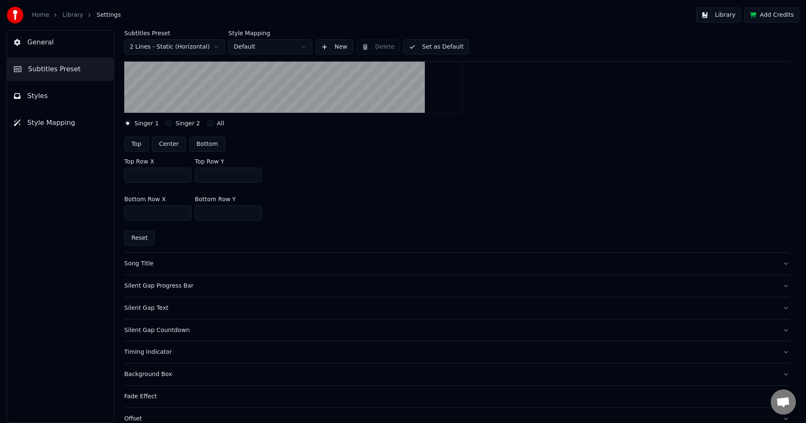
scroll to position [210, 0]
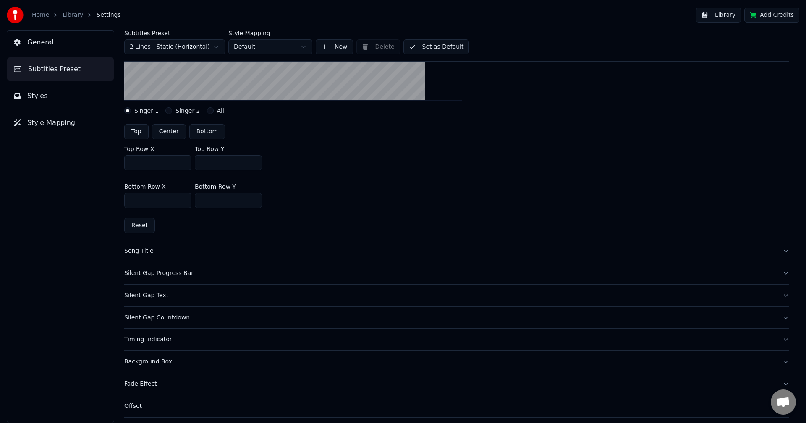
click at [159, 251] on div "Song Title" at bounding box center [449, 251] width 651 height 8
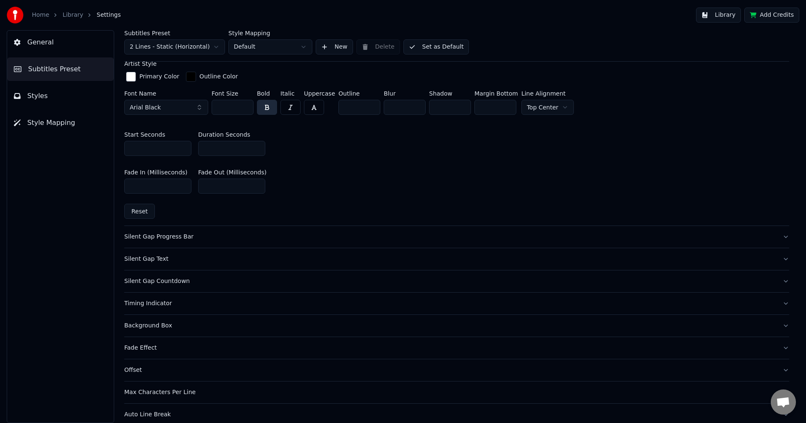
scroll to position [378, 0]
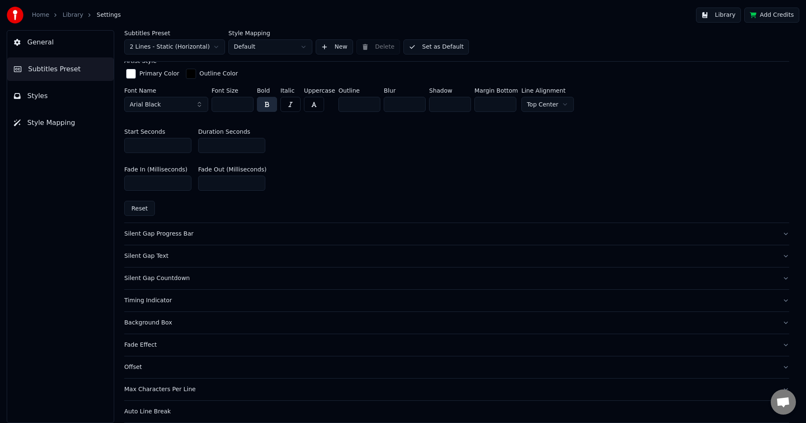
click at [171, 235] on div "Silent Gap Progress Bar" at bounding box center [449, 234] width 651 height 8
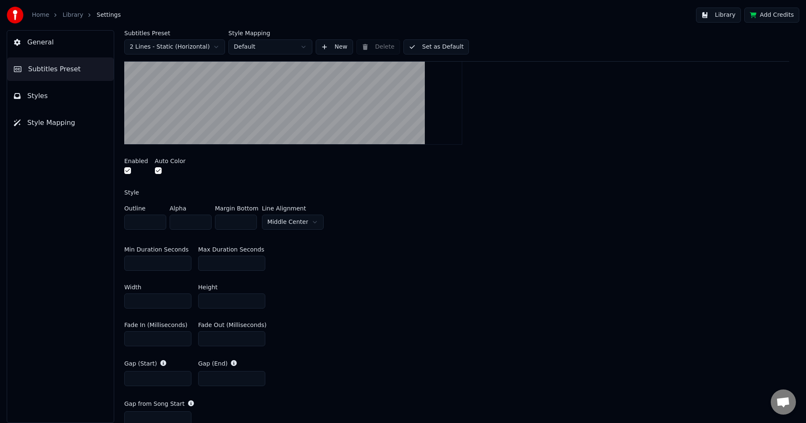
scroll to position [210, 0]
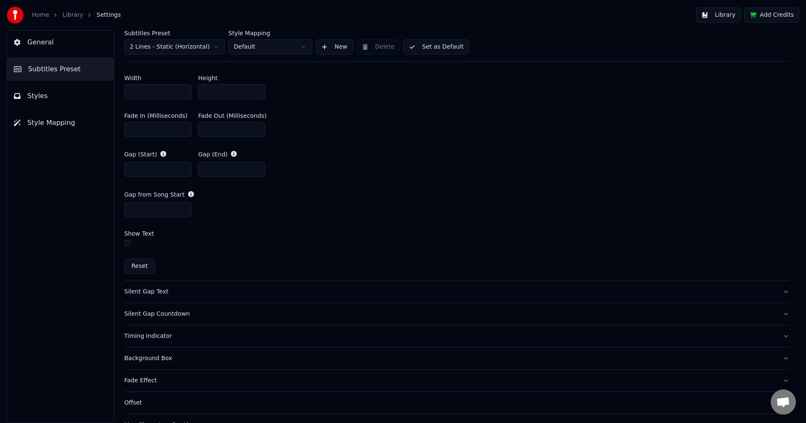
click at [146, 290] on div "Silent Gap Text" at bounding box center [449, 292] width 651 height 8
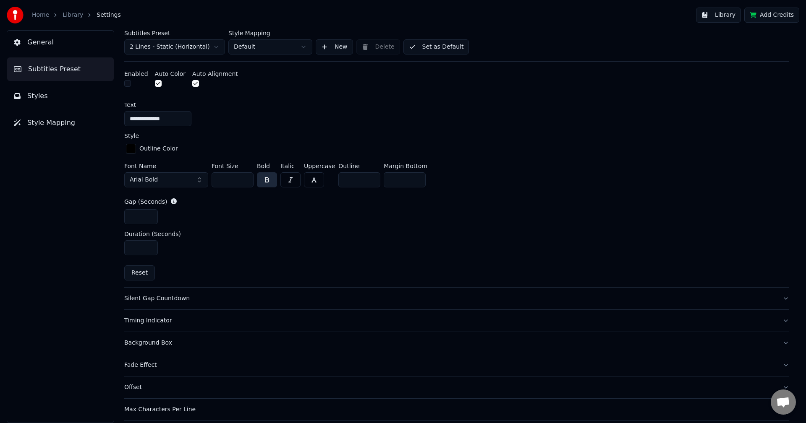
scroll to position [354, 0]
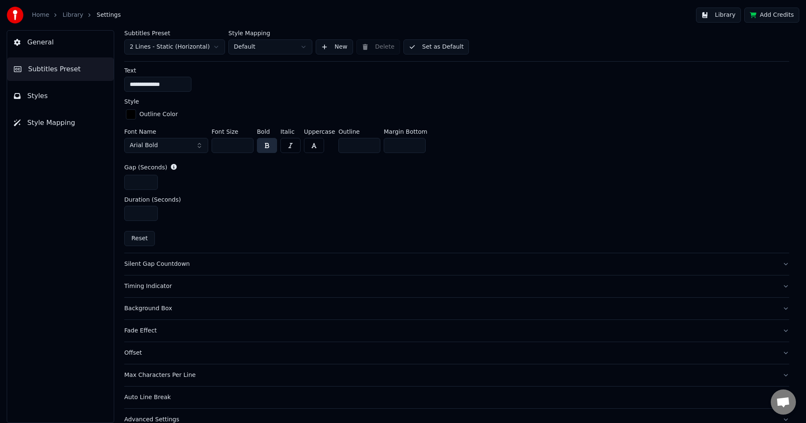
click at [154, 265] on div "Silent Gap Countdown" at bounding box center [449, 264] width 651 height 8
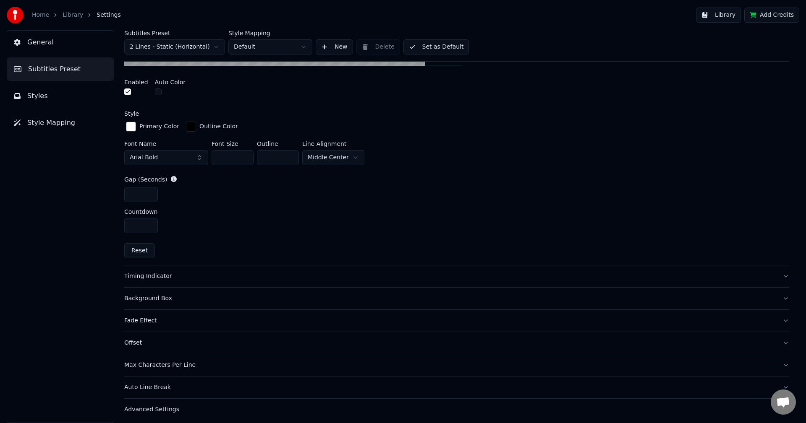
scroll to position [337, 0]
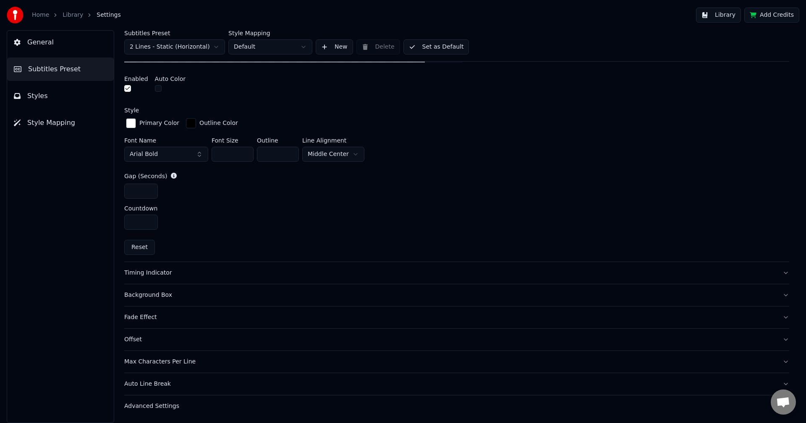
click at [151, 269] on div "Timing Indicator" at bounding box center [449, 273] width 651 height 8
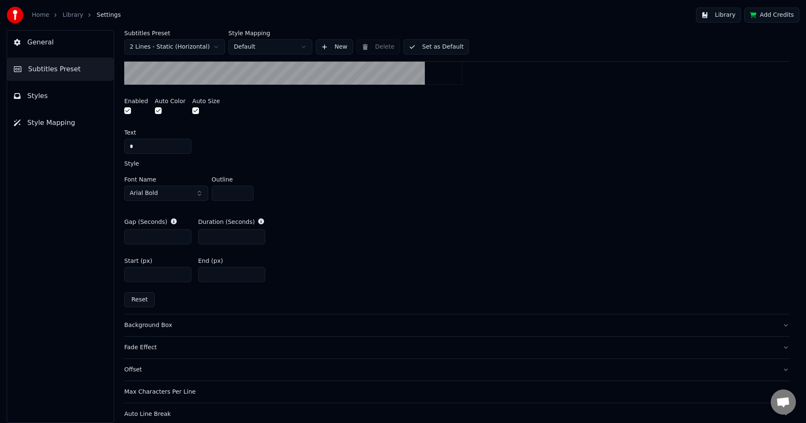
click at [152, 147] on input "*" at bounding box center [157, 146] width 67 height 15
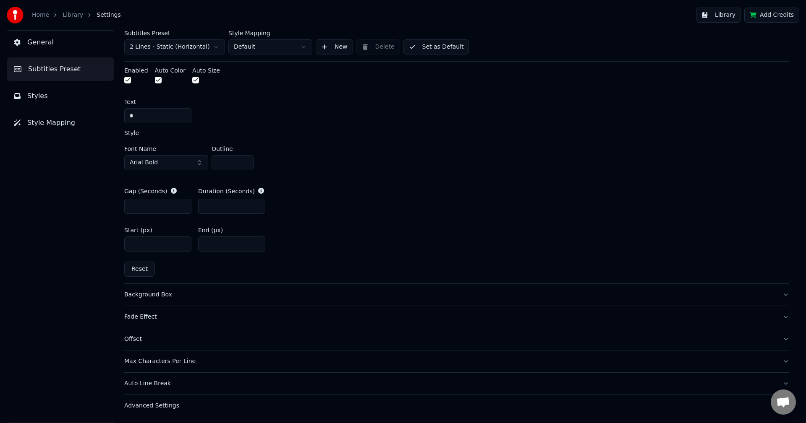
type input "*"
click at [159, 299] on div "Background Box" at bounding box center [449, 295] width 651 height 8
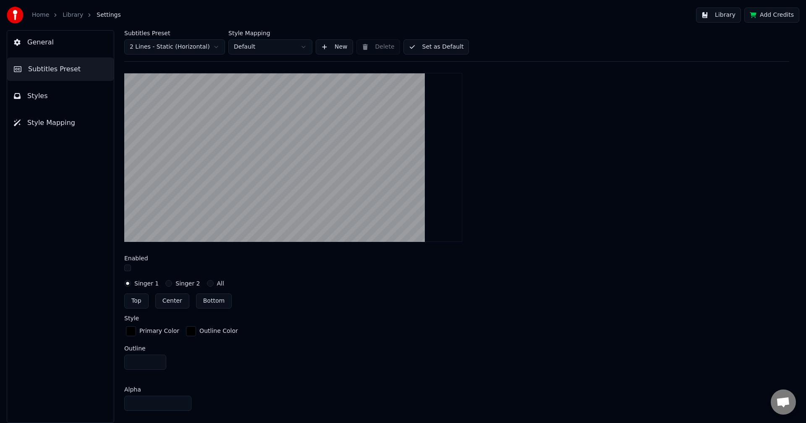
scroll to position [186, 0]
